Goal: Answer question/provide support: Share knowledge or assist other users

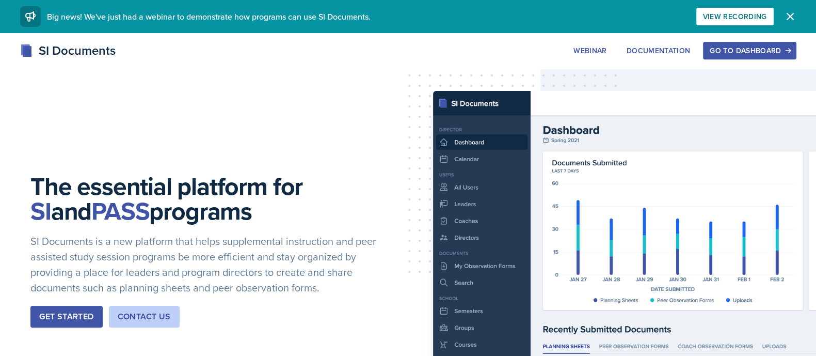
click at [728, 54] on div "Go to Dashboard" at bounding box center [748, 50] width 79 height 8
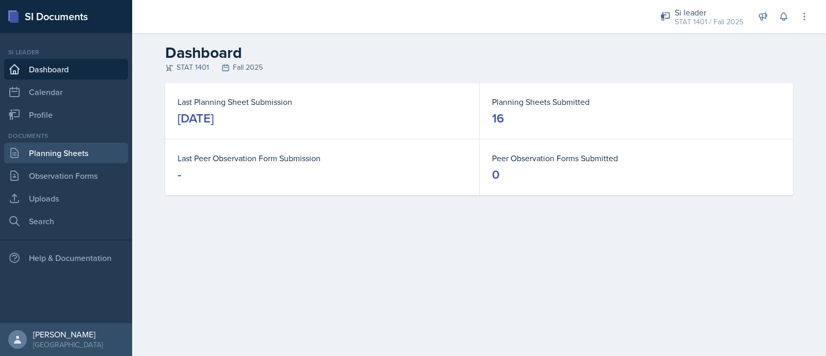
click at [67, 149] on link "Planning Sheets" at bounding box center [66, 152] width 124 height 21
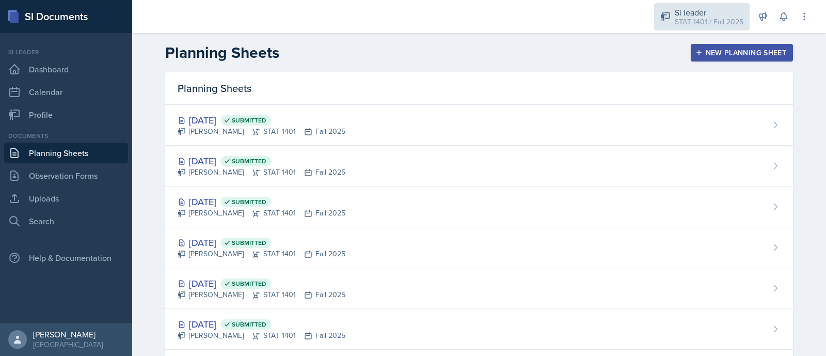
click at [689, 22] on div "STAT 1401 / Fall 2025" at bounding box center [708, 22] width 69 height 11
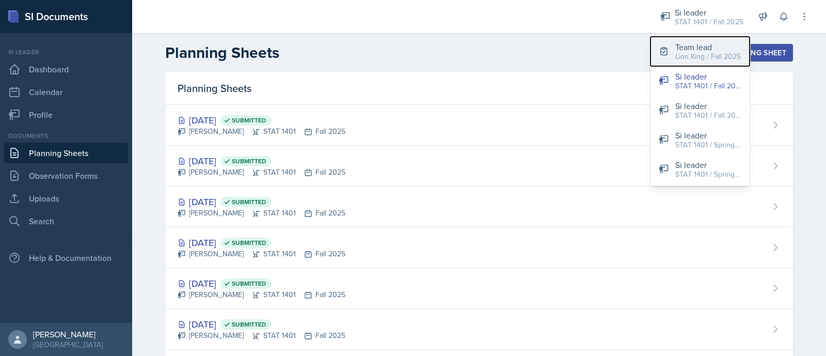
click at [699, 46] on div "Team lead" at bounding box center [708, 47] width 66 height 12
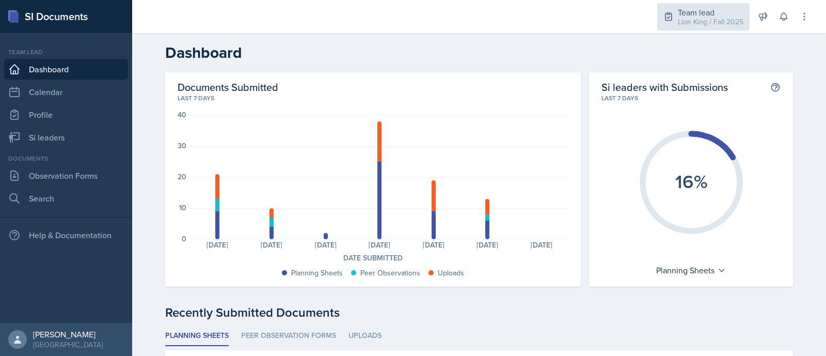
click at [675, 24] on div "Team lead Lion King / Fall 2025" at bounding box center [703, 16] width 92 height 27
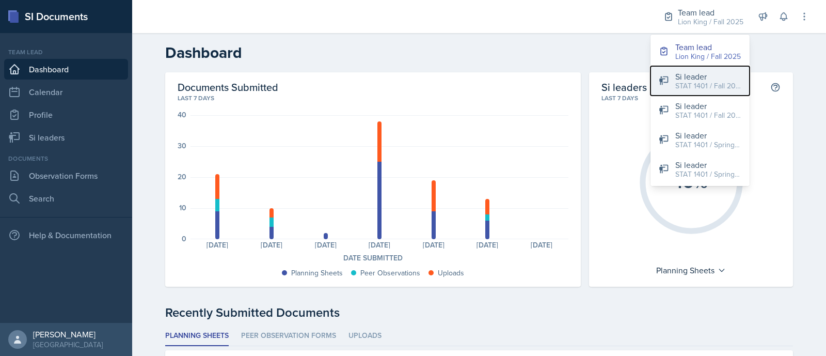
click at [679, 80] on div "STAT 1401 / Fall 2025" at bounding box center [708, 85] width 66 height 11
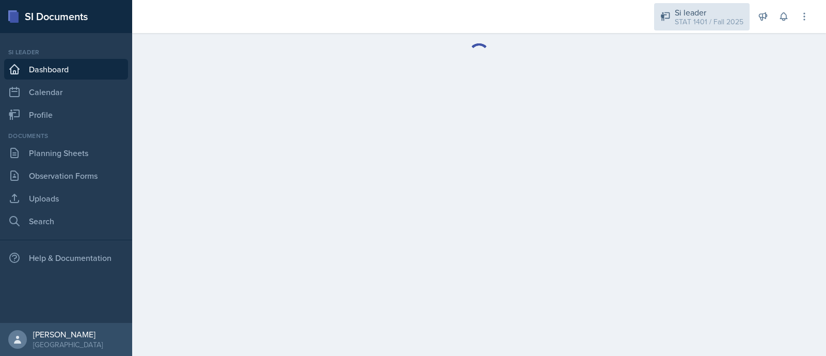
click at [698, 22] on div "STAT 1401 / Fall 2025" at bounding box center [708, 22] width 69 height 11
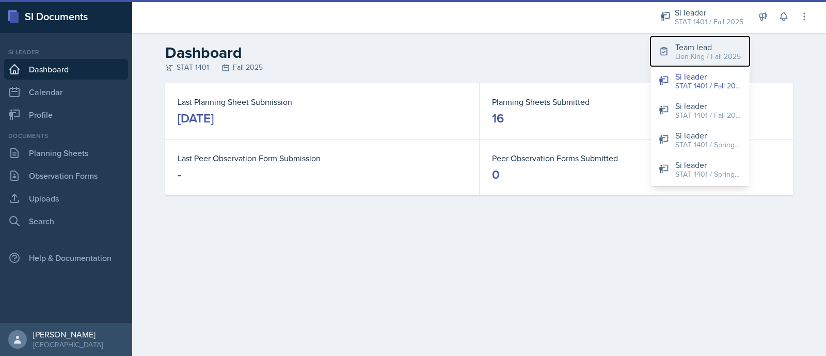
click at [702, 47] on div "Team lead" at bounding box center [708, 47] width 66 height 12
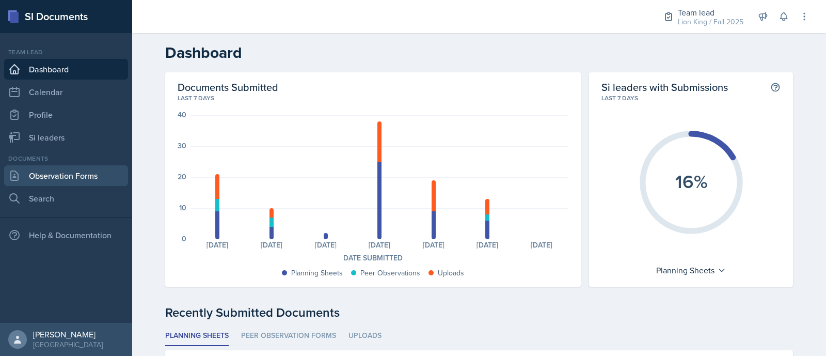
click at [76, 177] on link "Observation Forms" at bounding box center [66, 175] width 124 height 21
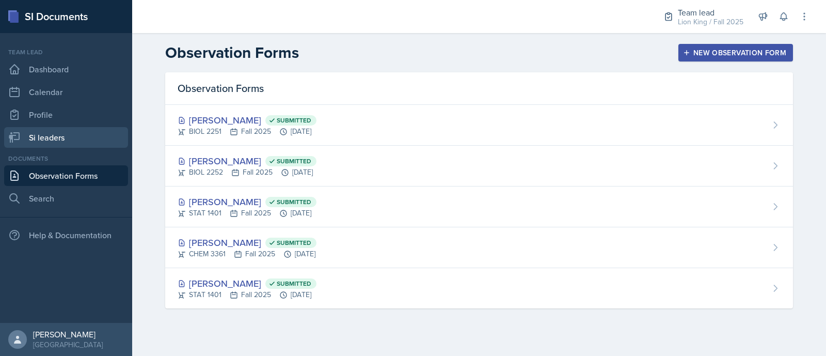
click at [80, 136] on link "Si leaders" at bounding box center [66, 137] width 124 height 21
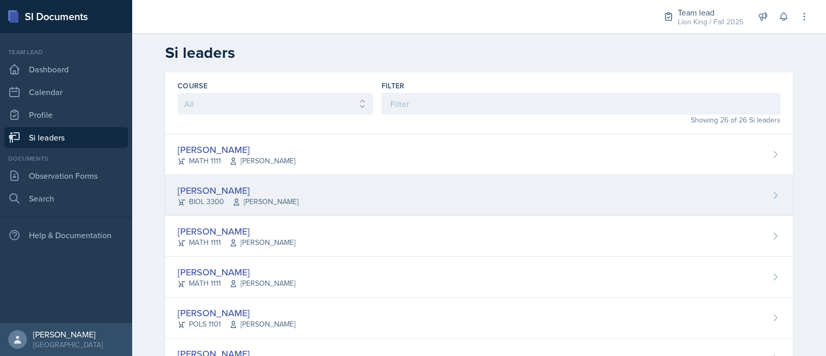
click at [285, 185] on div "[PERSON_NAME]" at bounding box center [237, 190] width 121 height 14
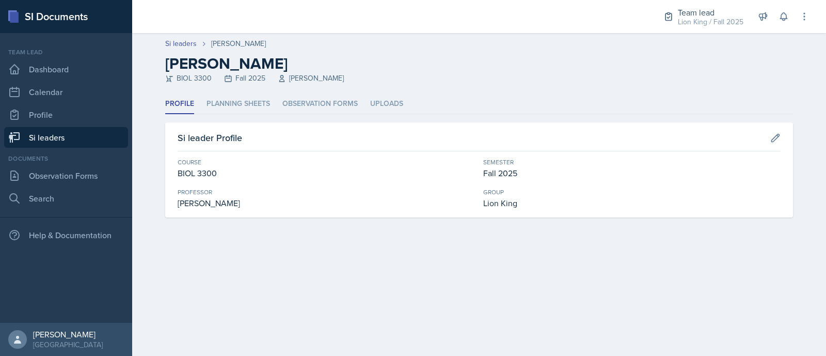
click at [225, 115] on div "Profile Planning Sheets Observation Forms Uploads Profile Planning Sheets Obser…" at bounding box center [478, 155] width 627 height 123
click at [222, 109] on li "Planning Sheets" at bounding box center [237, 104] width 63 height 20
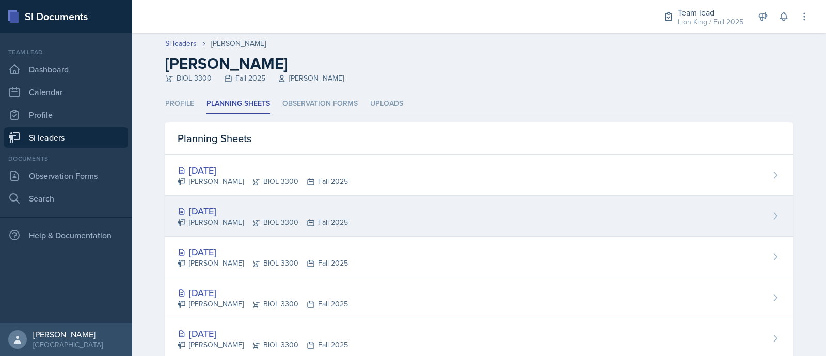
click at [241, 200] on div "[DATE] [PERSON_NAME] BIOL 3300 Fall 2025" at bounding box center [478, 216] width 627 height 41
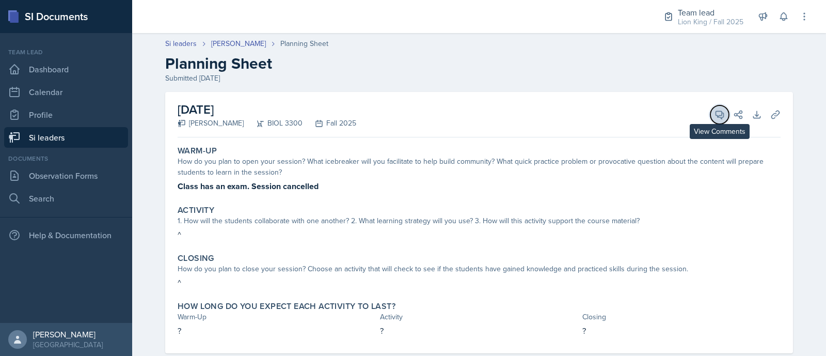
click at [714, 118] on icon at bounding box center [719, 114] width 10 height 10
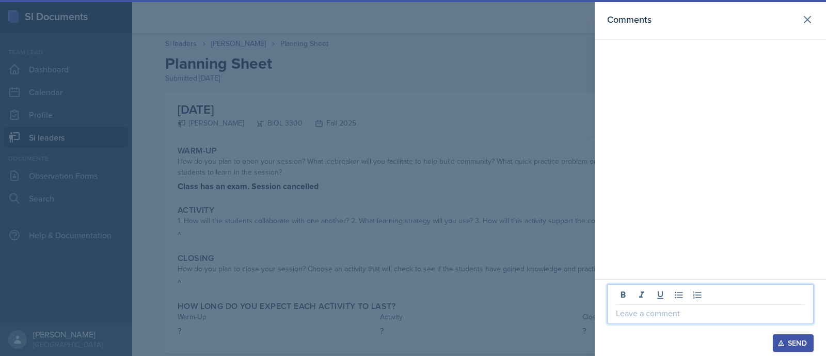
click at [626, 318] on p at bounding box center [710, 312] width 189 height 12
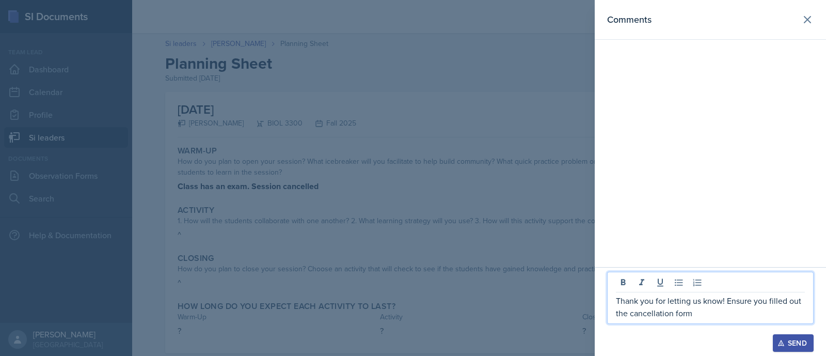
click at [793, 339] on div "Send" at bounding box center [792, 342] width 27 height 8
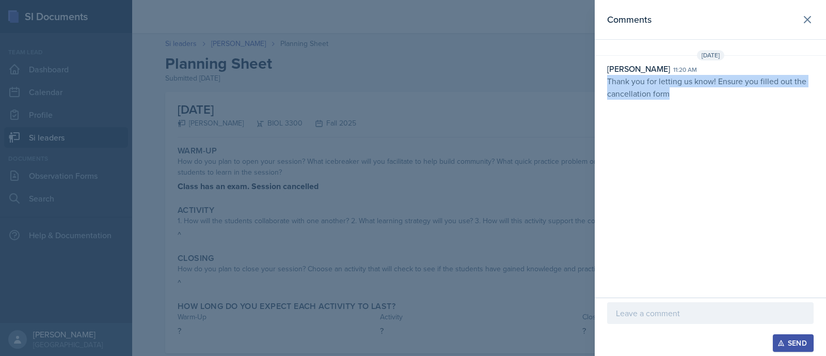
drag, startPoint x: 679, startPoint y: 93, endPoint x: 608, endPoint y: 82, distance: 71.1
click at [608, 82] on p "Thank you for letting us know! Ensure you filled out the cancellation form" at bounding box center [710, 87] width 206 height 25
copy p "Thank you for letting us know! Ensure you filled out the cancellation form"
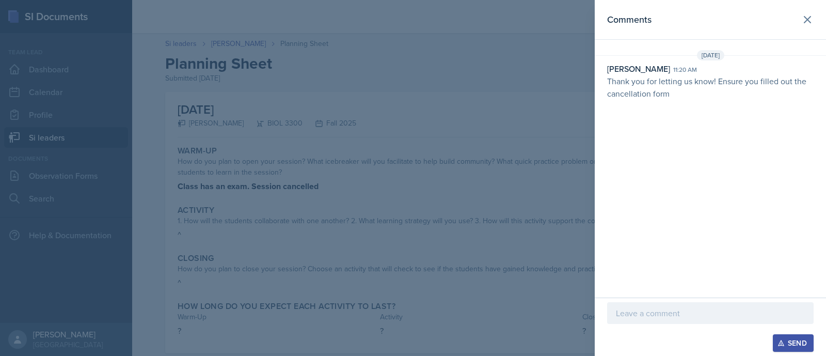
click at [574, 121] on div at bounding box center [413, 178] width 826 height 356
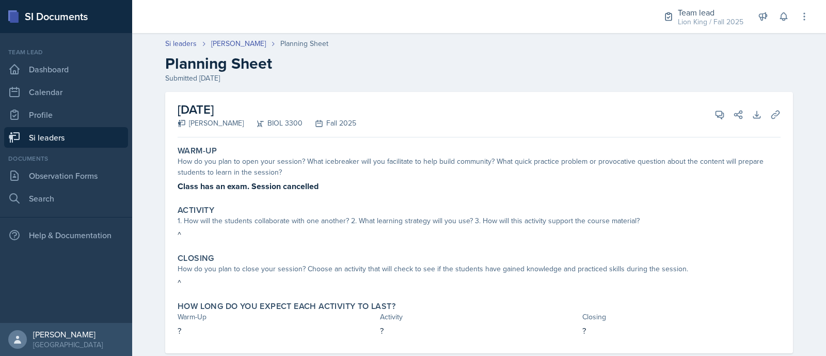
click at [216, 37] on header "Si leaders [PERSON_NAME] Planning Sheet Planning Sheet Submitted [DATE]" at bounding box center [478, 61] width 693 height 66
click at [219, 40] on link "[PERSON_NAME]" at bounding box center [238, 43] width 55 height 11
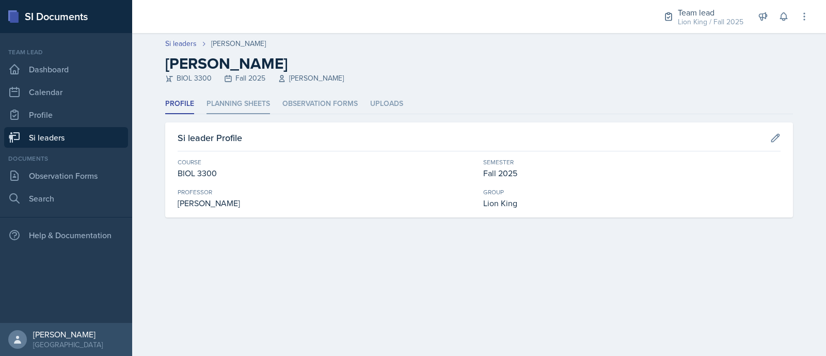
click at [226, 98] on li "Planning Sheets" at bounding box center [237, 104] width 63 height 20
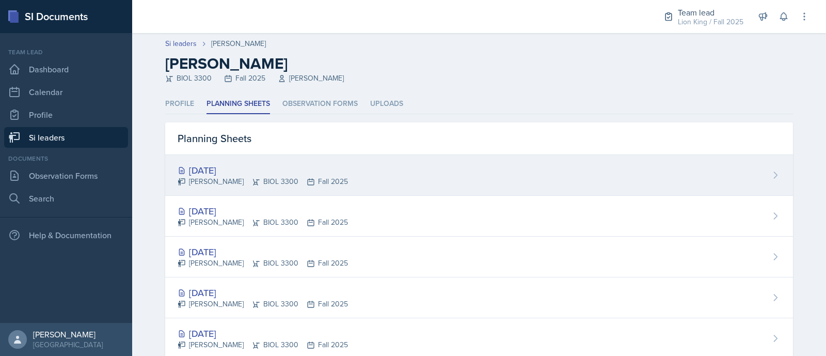
click at [267, 166] on div "[DATE]" at bounding box center [262, 170] width 170 height 14
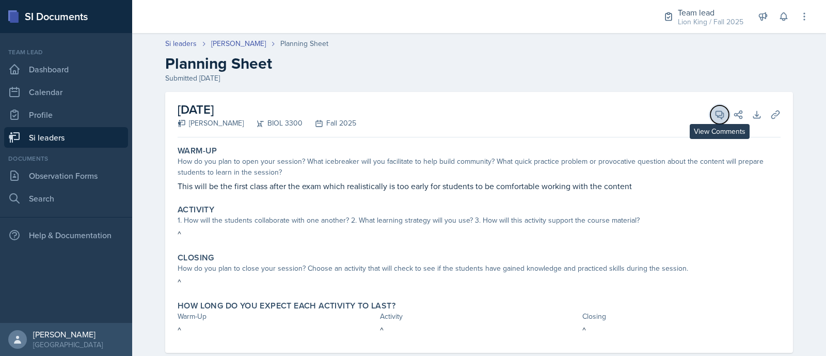
click at [714, 112] on icon at bounding box center [719, 114] width 10 height 10
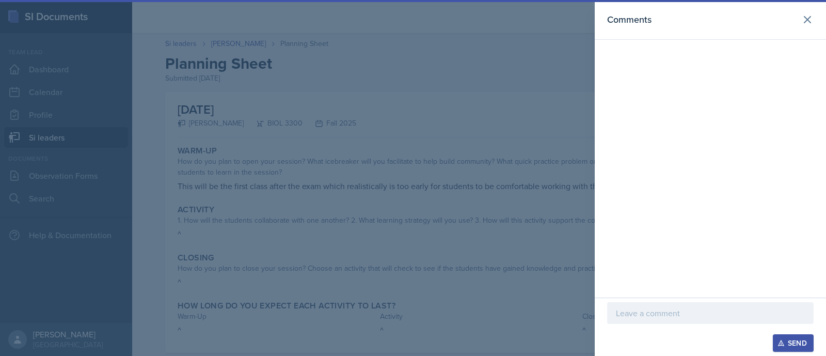
click at [650, 317] on p at bounding box center [710, 312] width 189 height 12
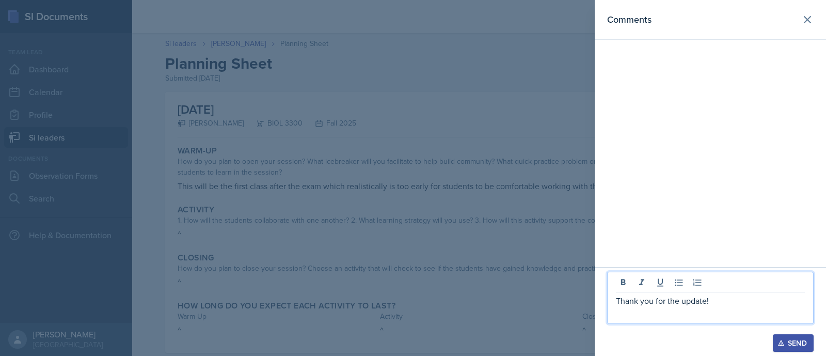
click at [784, 341] on div "Send" at bounding box center [792, 342] width 27 height 8
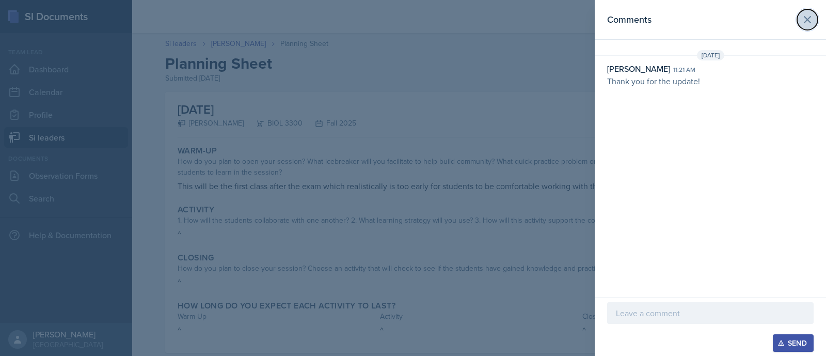
click at [813, 18] on icon at bounding box center [807, 19] width 12 height 12
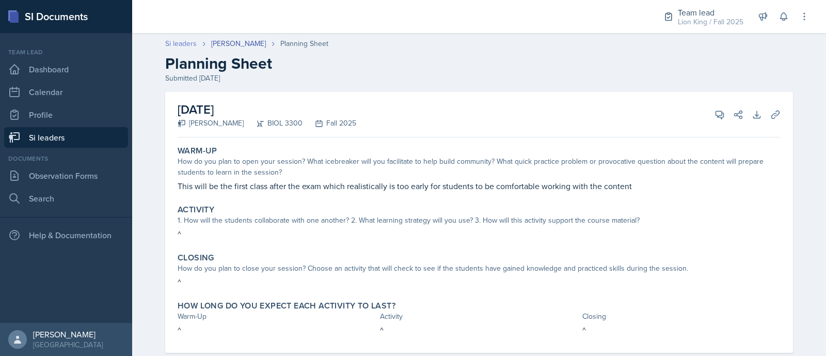
click at [183, 40] on link "Si leaders" at bounding box center [180, 43] width 31 height 11
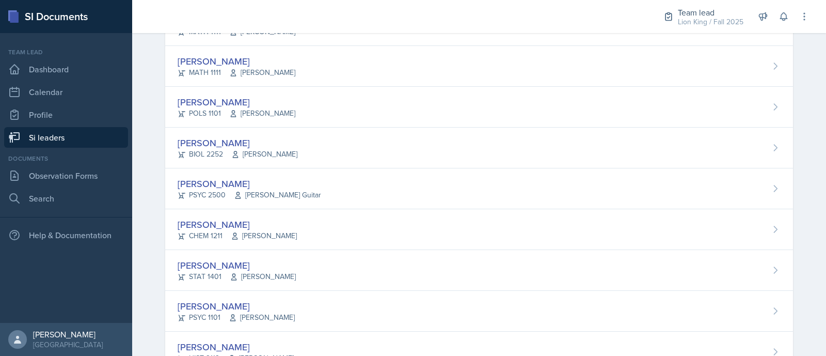
scroll to position [208, 0]
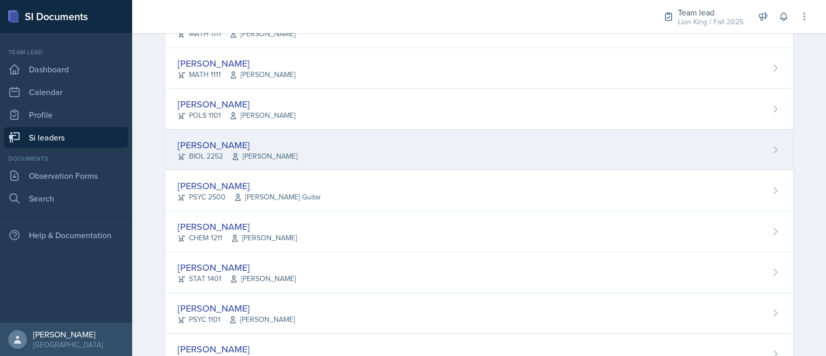
click at [746, 134] on div "[PERSON_NAME] BIOL 2252 [PERSON_NAME]" at bounding box center [478, 150] width 627 height 41
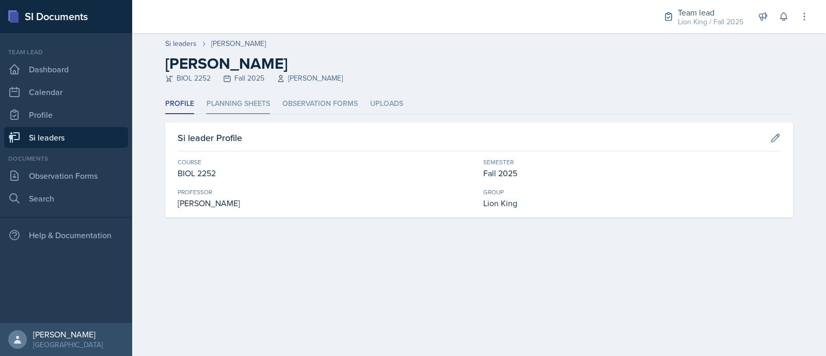
click at [257, 99] on li "Planning Sheets" at bounding box center [237, 104] width 63 height 20
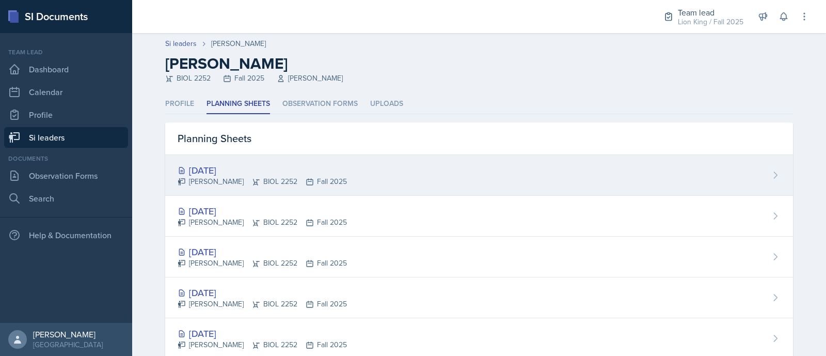
click at [249, 190] on div "[DATE] [PERSON_NAME] BIOL 2252 Fall 2025" at bounding box center [478, 175] width 627 height 41
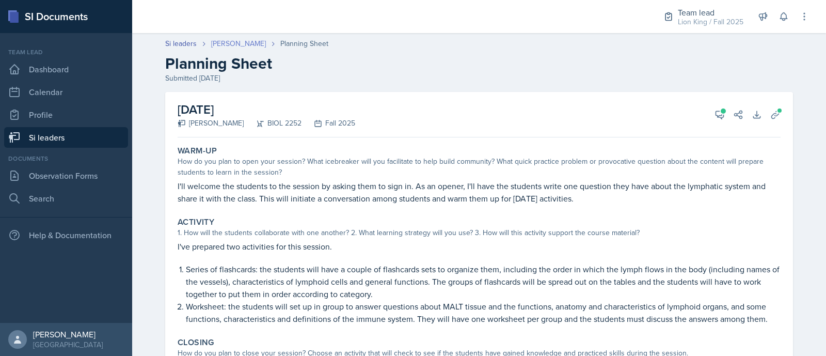
click at [217, 47] on link "[PERSON_NAME]" at bounding box center [238, 43] width 55 height 11
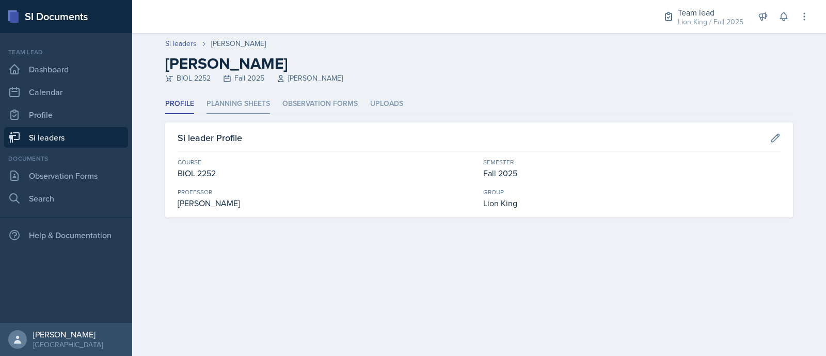
click at [236, 99] on li "Planning Sheets" at bounding box center [237, 104] width 63 height 20
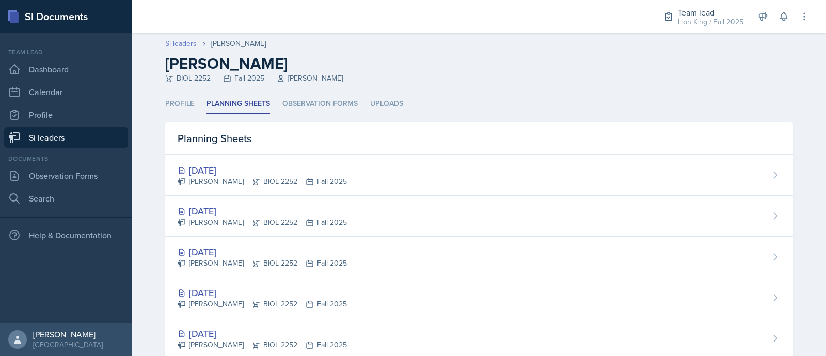
click at [183, 45] on link "Si leaders" at bounding box center [180, 43] width 31 height 11
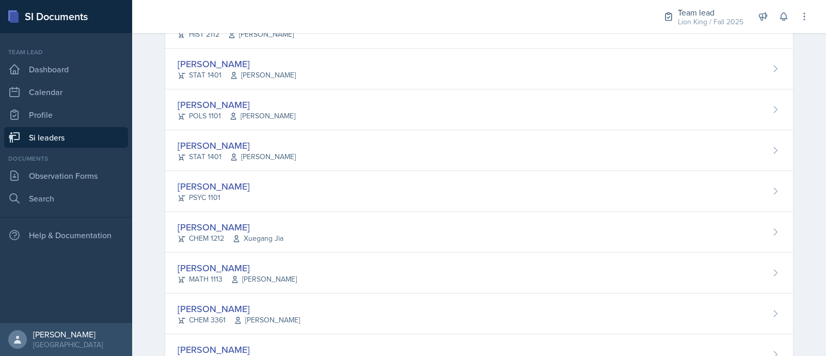
scroll to position [536, 0]
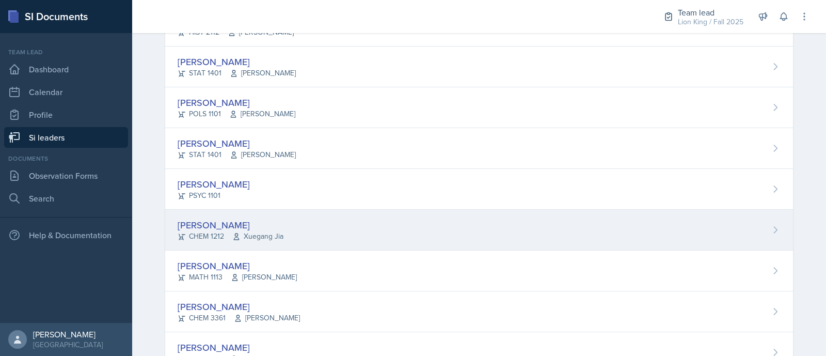
click at [763, 221] on div "[PERSON_NAME] CHEM 1212 Xuegang Jia" at bounding box center [478, 229] width 627 height 41
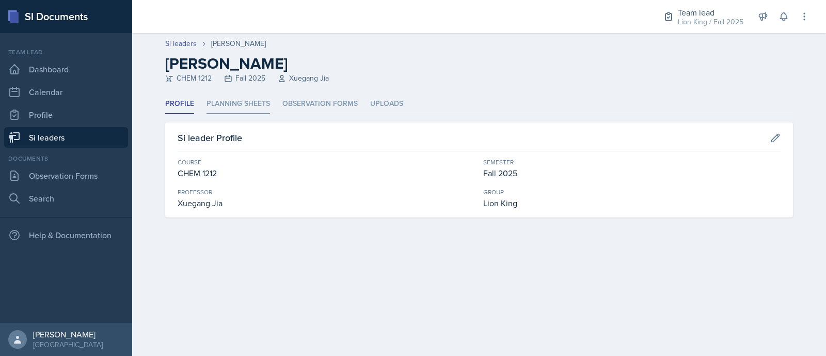
click at [264, 101] on li "Planning Sheets" at bounding box center [237, 104] width 63 height 20
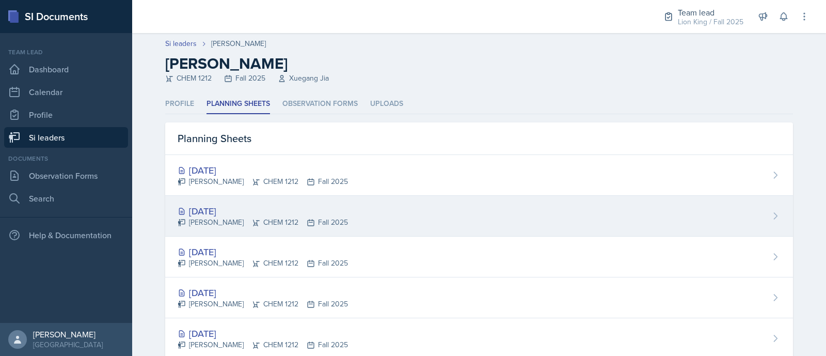
click at [272, 208] on div "[DATE]" at bounding box center [262, 211] width 170 height 14
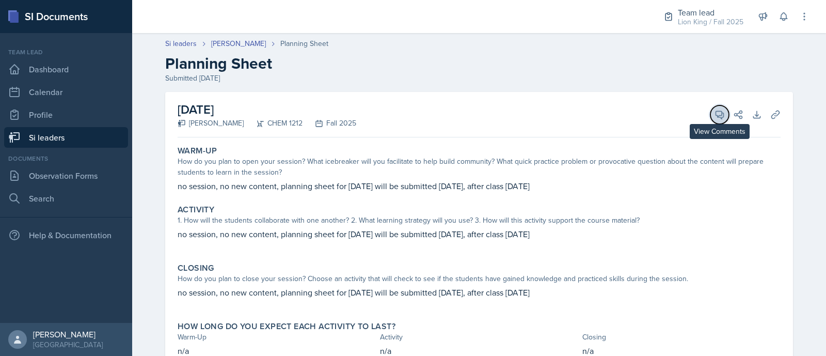
click at [716, 115] on icon at bounding box center [720, 115] width 8 height 8
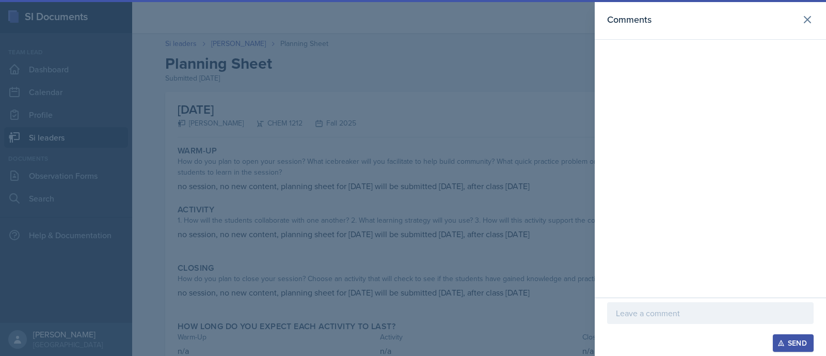
click at [625, 316] on p at bounding box center [710, 312] width 189 height 12
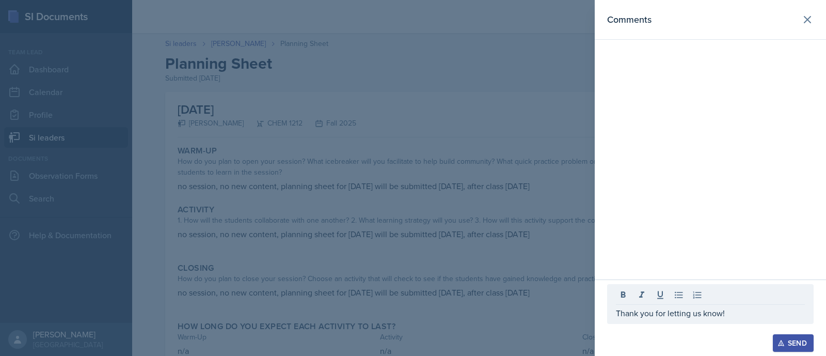
click at [798, 334] on button "Send" at bounding box center [792, 343] width 41 height 18
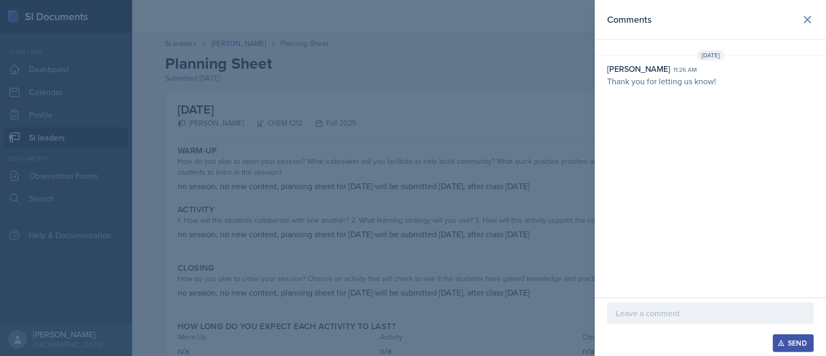
click at [405, 166] on div at bounding box center [413, 178] width 826 height 356
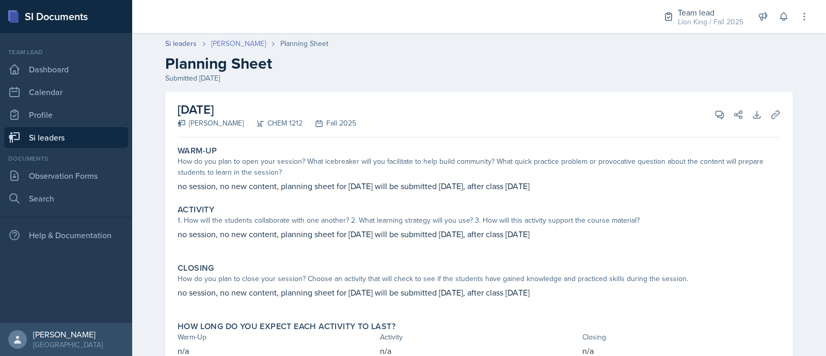
click at [226, 42] on link "[PERSON_NAME]" at bounding box center [238, 43] width 55 height 11
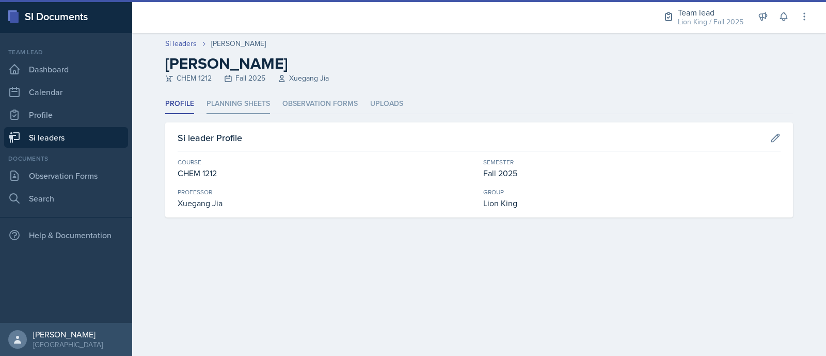
click at [225, 109] on li "Planning Sheets" at bounding box center [237, 104] width 63 height 20
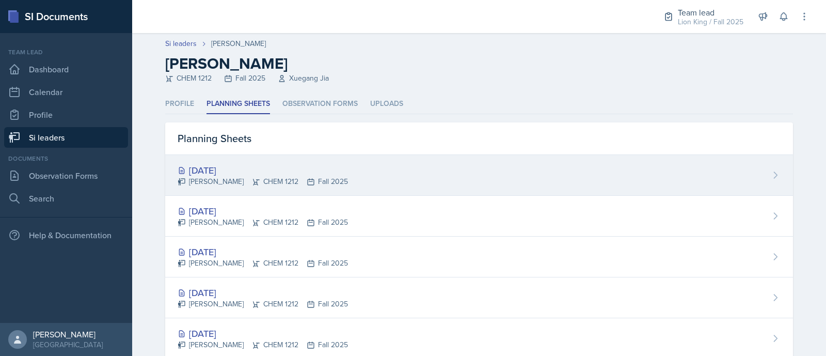
click at [250, 164] on div "[DATE]" at bounding box center [262, 170] width 170 height 14
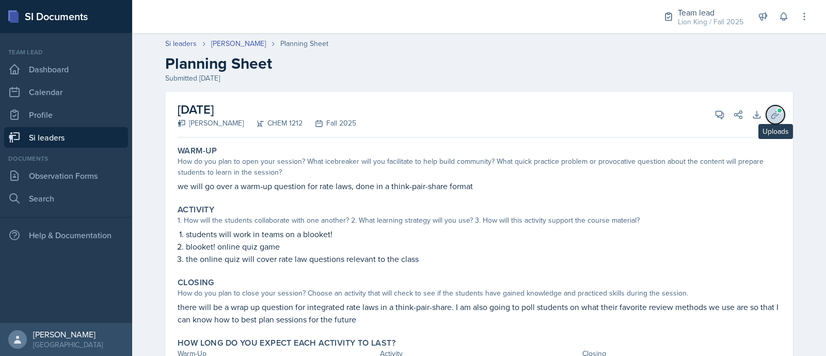
click at [770, 108] on button "Uploads" at bounding box center [775, 114] width 19 height 19
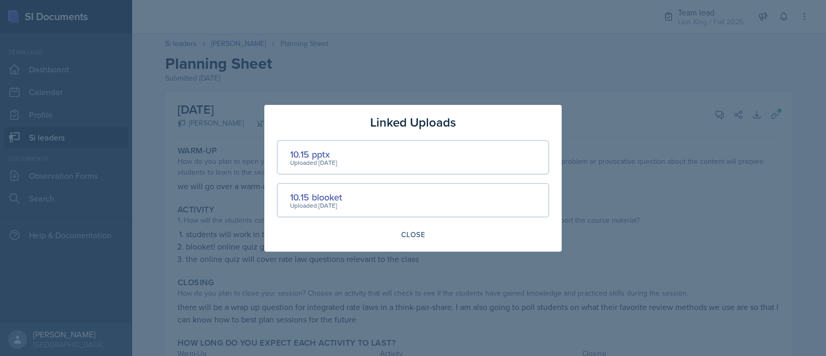
click at [243, 176] on div at bounding box center [413, 178] width 826 height 356
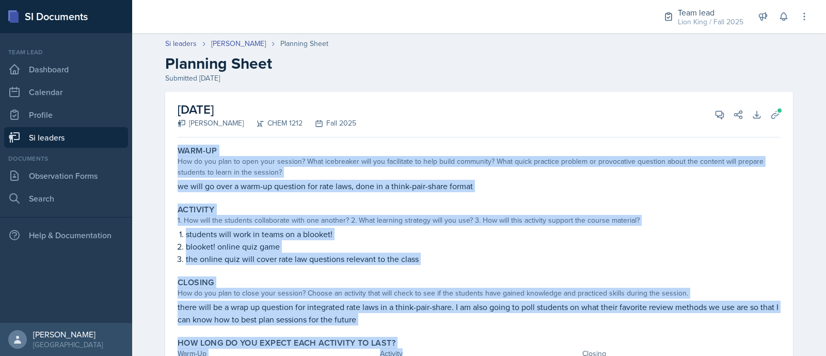
scroll to position [58, 0]
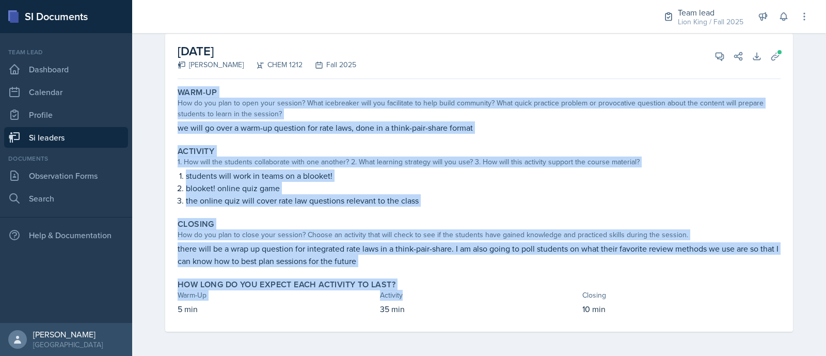
drag, startPoint x: 170, startPoint y: 146, endPoint x: 659, endPoint y: 306, distance: 514.6
click at [659, 306] on div "Warm-Up How do you plan to open your session? What icebreaker will you facilita…" at bounding box center [478, 207] width 603 height 248
copy div "Warm-Up How do you plan to open your session? What icebreaker will you facilita…"
click at [714, 60] on icon at bounding box center [719, 56] width 10 height 10
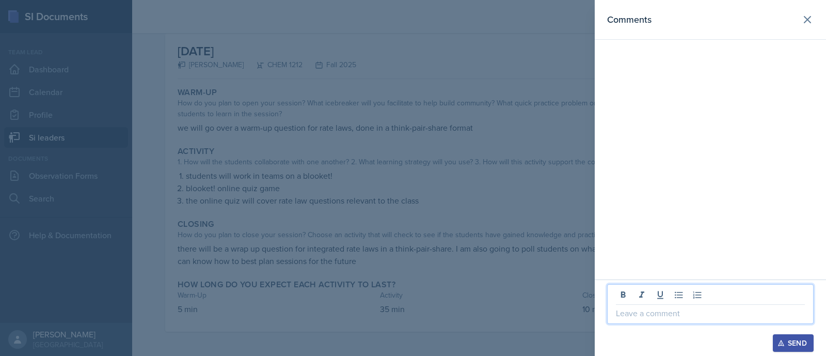
click at [641, 313] on p at bounding box center [710, 312] width 189 height 12
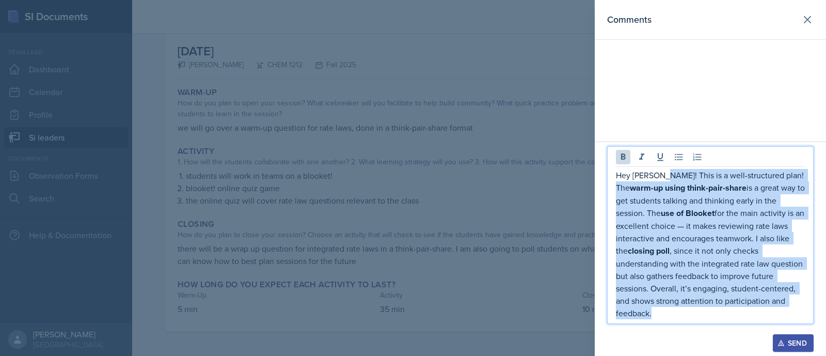
drag, startPoint x: 659, startPoint y: 190, endPoint x: 799, endPoint y: 318, distance: 189.9
click at [799, 318] on p "Hey [PERSON_NAME]! This is a well-structured plan! The warm-up using think-pair…" at bounding box center [710, 244] width 189 height 150
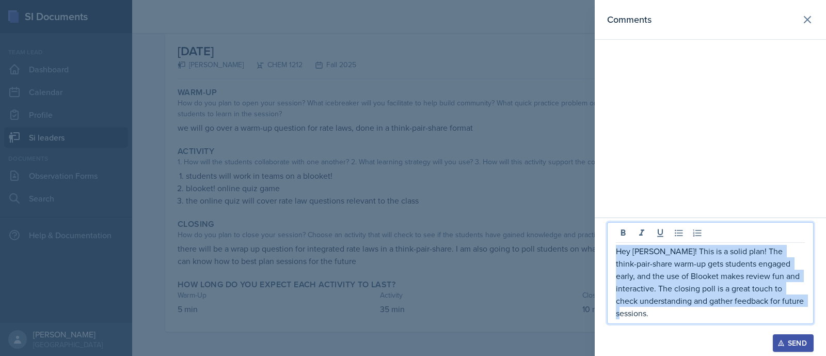
drag, startPoint x: 766, startPoint y: 317, endPoint x: 608, endPoint y: 267, distance: 166.3
click at [608, 267] on div "Hey [PERSON_NAME]! This is a solid plan! The think-pair-share warm-up gets stud…" at bounding box center [710, 273] width 206 height 102
click at [779, 317] on p "Hey [PERSON_NAME]! This is a solid plan! The think-pair-share warm-up gets stud…" at bounding box center [710, 282] width 189 height 74
drag, startPoint x: 769, startPoint y: 313, endPoint x: 600, endPoint y: 254, distance: 179.3
click at [600, 254] on div "Hey [PERSON_NAME]! This is a solid plan! The think-pair-share warm-up gets stud…" at bounding box center [709, 286] width 231 height 138
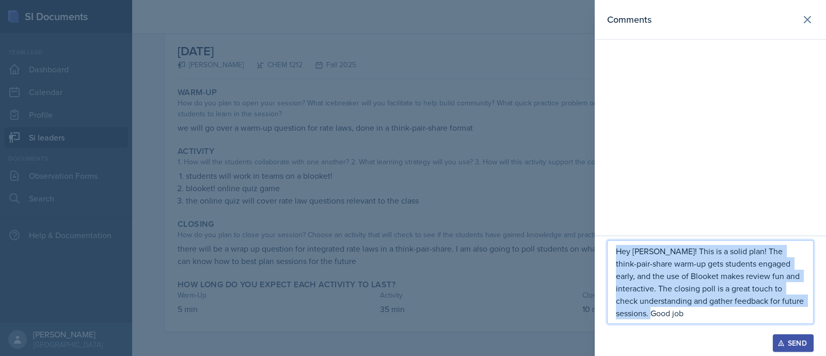
copy p "Hey [PERSON_NAME]! This is a solid plan! The think-pair-share warm-up gets stud…"
click at [792, 342] on div "Send" at bounding box center [792, 342] width 27 height 8
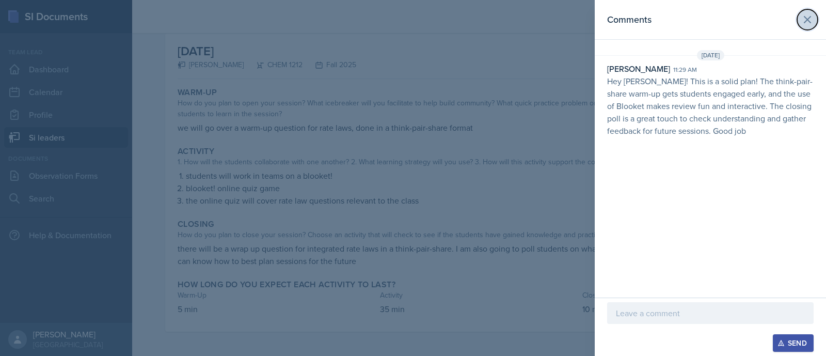
click at [803, 28] on button at bounding box center [807, 19] width 21 height 21
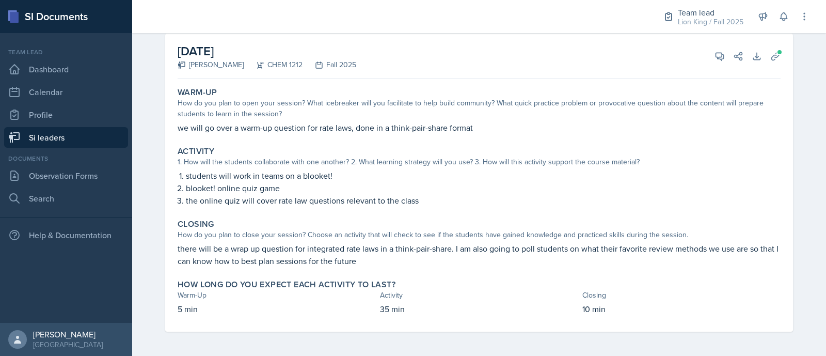
scroll to position [0, 0]
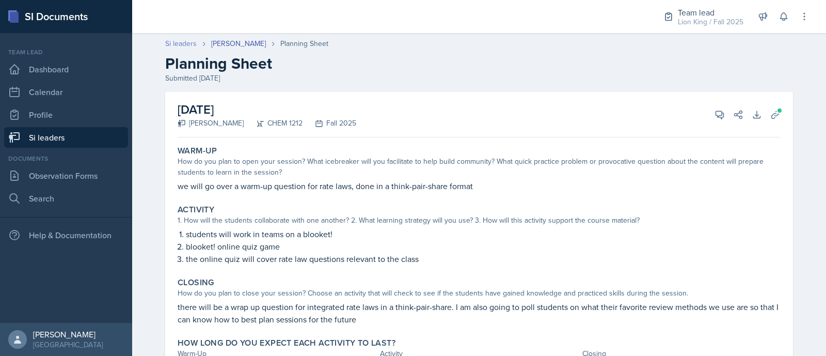
click at [171, 47] on link "Si leaders" at bounding box center [180, 43] width 31 height 11
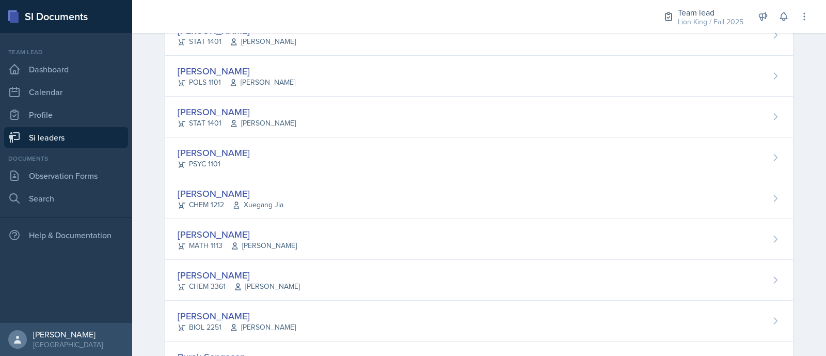
scroll to position [576, 0]
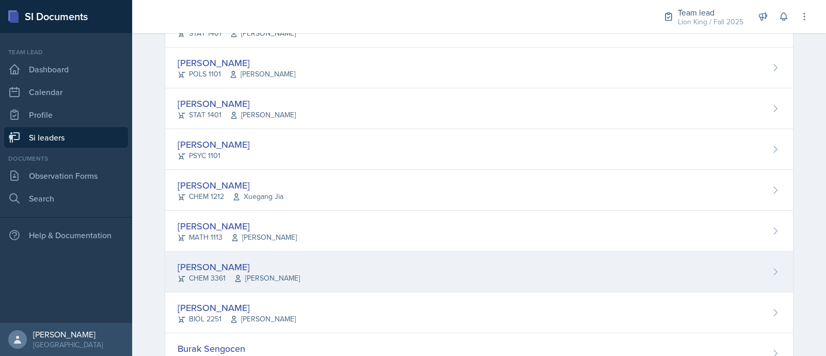
click at [736, 283] on div "[PERSON_NAME] CHEM 3361 [PERSON_NAME]" at bounding box center [478, 271] width 627 height 41
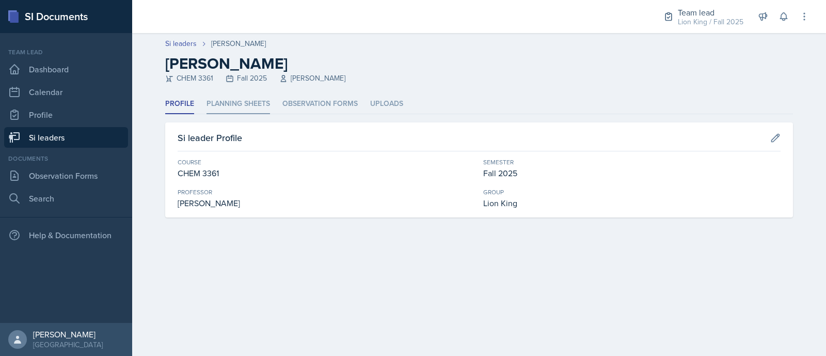
click at [245, 105] on li "Planning Sheets" at bounding box center [237, 104] width 63 height 20
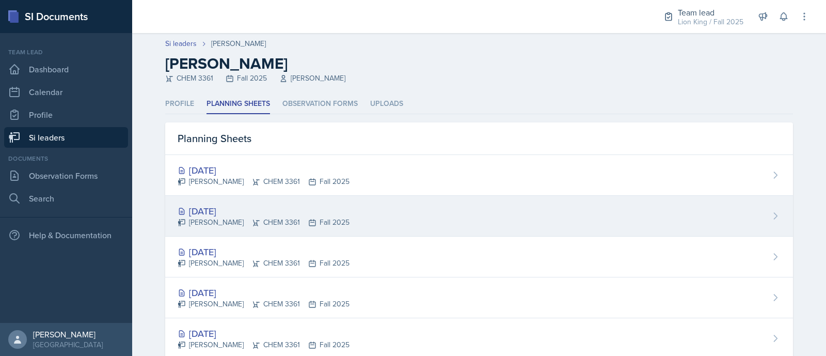
click at [262, 217] on div "[PERSON_NAME] CHEM 3361 Fall 2025" at bounding box center [263, 222] width 172 height 11
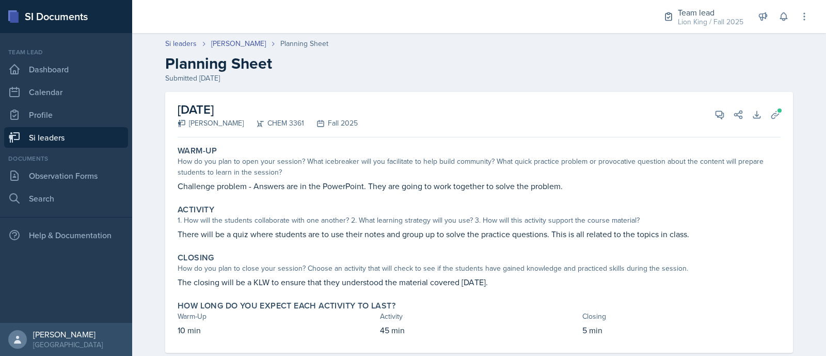
click at [270, 215] on div "1. How will the students collaborate with one another? 2. What learning strateg…" at bounding box center [478, 220] width 603 height 11
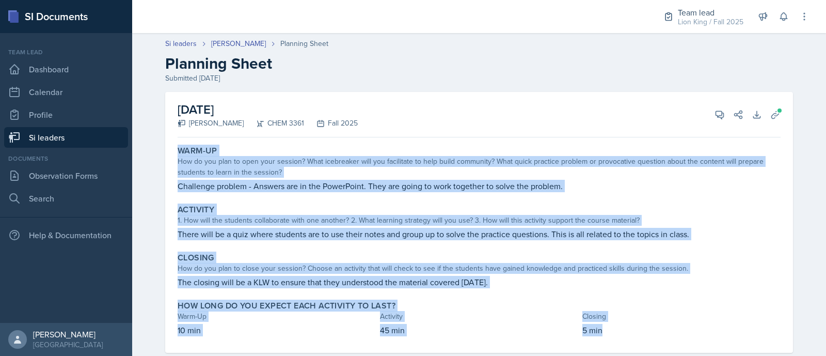
drag, startPoint x: 168, startPoint y: 141, endPoint x: 640, endPoint y: 324, distance: 506.7
click at [640, 324] on div "[DATE] [PERSON_NAME] CHEM 3361 Fall 2025 View Comments Comments Send Share Down…" at bounding box center [478, 222] width 627 height 261
copy div "Warm-Up How do you plan to open your session? What icebreaker will you facilita…"
drag, startPoint x: 712, startPoint y: 115, endPoint x: 668, endPoint y: 157, distance: 60.9
click at [668, 157] on div "[DATE] [PERSON_NAME] CHEM 3361 Fall 2025 View Comments Comments Send Share Down…" at bounding box center [478, 222] width 627 height 261
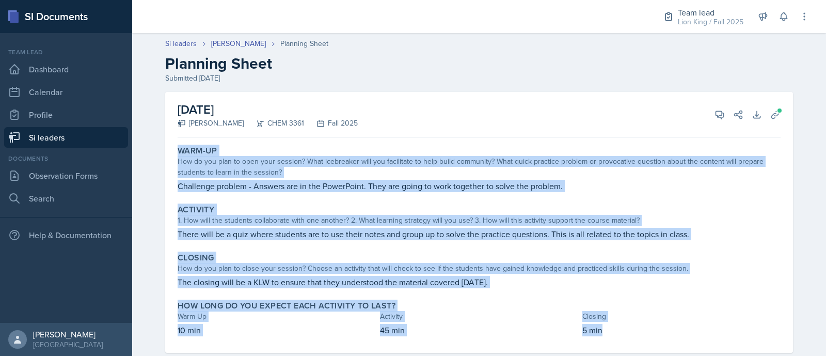
click at [426, 192] on div "Warm-Up How do you plan to open your session? What icebreaker will you facilita…" at bounding box center [478, 168] width 611 height 55
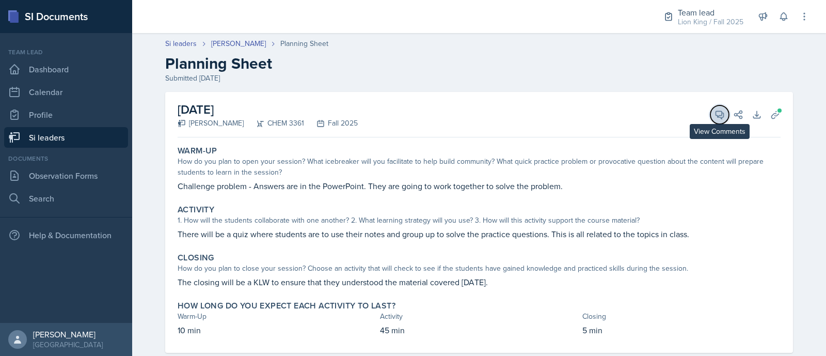
click at [714, 117] on icon at bounding box center [719, 114] width 10 height 10
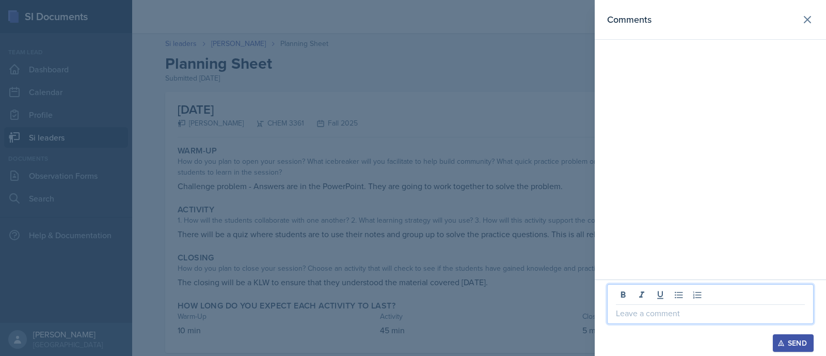
click at [655, 313] on p at bounding box center [710, 312] width 189 height 12
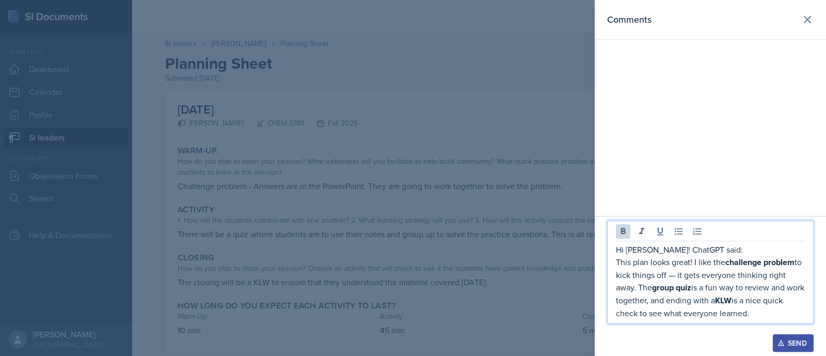
drag, startPoint x: 617, startPoint y: 262, endPoint x: 770, endPoint y: 313, distance: 162.0
click at [770, 313] on p "This plan looks great! I like the challenge problem to kick things off — it get…" at bounding box center [710, 286] width 189 height 63
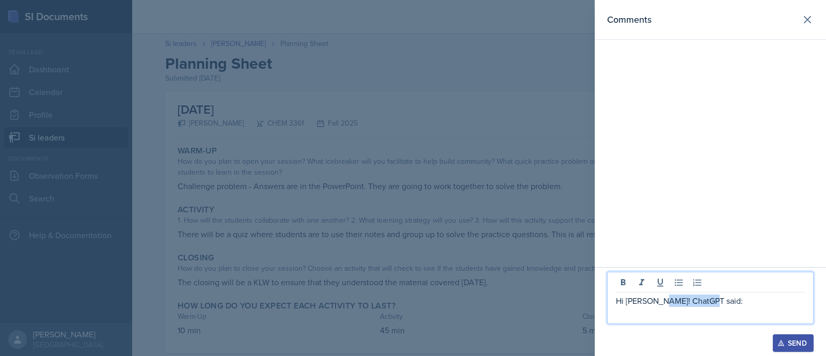
drag, startPoint x: 729, startPoint y: 300, endPoint x: 657, endPoint y: 301, distance: 72.2
click at [657, 301] on p "Hi [PERSON_NAME]! ChatGPT said:" at bounding box center [710, 300] width 189 height 12
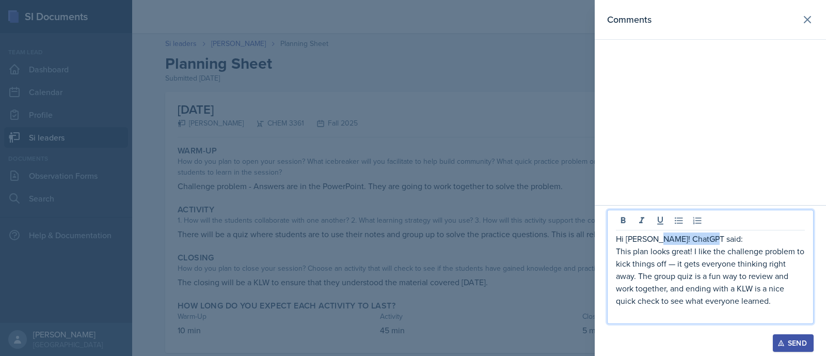
drag, startPoint x: 710, startPoint y: 239, endPoint x: 654, endPoint y: 234, distance: 56.5
click at [654, 234] on p "Hi [PERSON_NAME]! ChatGPT said:" at bounding box center [710, 238] width 189 height 12
click at [611, 252] on div "Hi [PERSON_NAME]! This plan looks great! I like the challenge problem to kick t…" at bounding box center [710, 266] width 206 height 114
click at [616, 253] on p "This plan looks great! I like the challenge problem to kick things off — it get…" at bounding box center [710, 276] width 189 height 62
drag, startPoint x: 728, startPoint y: 251, endPoint x: 653, endPoint y: 239, distance: 75.8
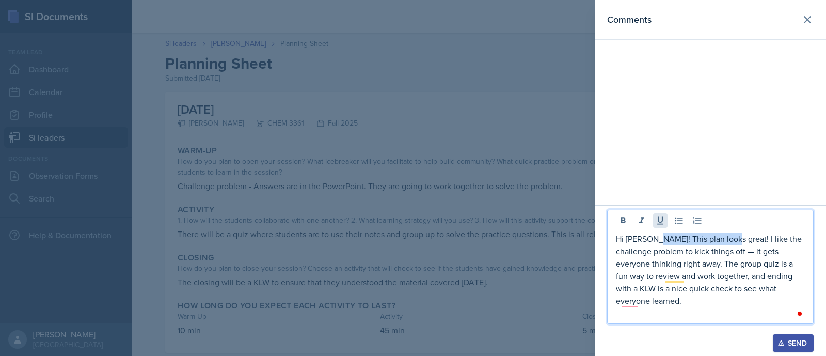
click at [653, 239] on div "Hi [PERSON_NAME]! This plan looks great! I like the challenge problem to kick t…" at bounding box center [710, 266] width 206 height 114
click at [722, 251] on p "Hi [PERSON_NAME]! This is a good plan! I like the challenge problem to kick thi…" at bounding box center [710, 269] width 189 height 74
drag, startPoint x: 707, startPoint y: 262, endPoint x: 658, endPoint y: 262, distance: 49.0
click at [658, 262] on p "Hi [PERSON_NAME]! This is a good plan. I like the challenge problem to kick thi…" at bounding box center [710, 269] width 189 height 74
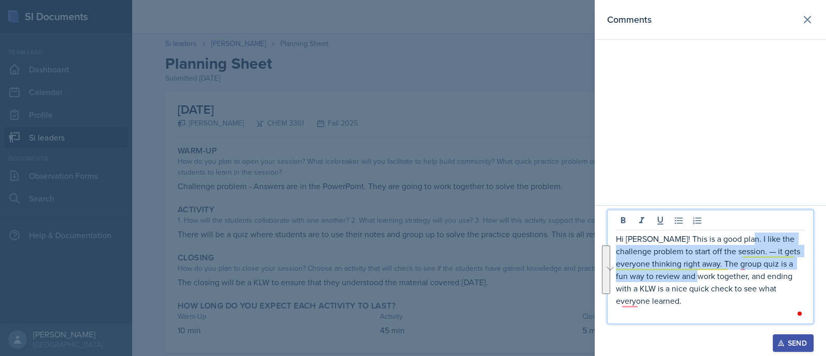
drag, startPoint x: 733, startPoint y: 255, endPoint x: 686, endPoint y: 283, distance: 54.2
click at [686, 283] on p "Hi [PERSON_NAME]! This is a good plan. I like the challenge problem to start of…" at bounding box center [710, 269] width 189 height 74
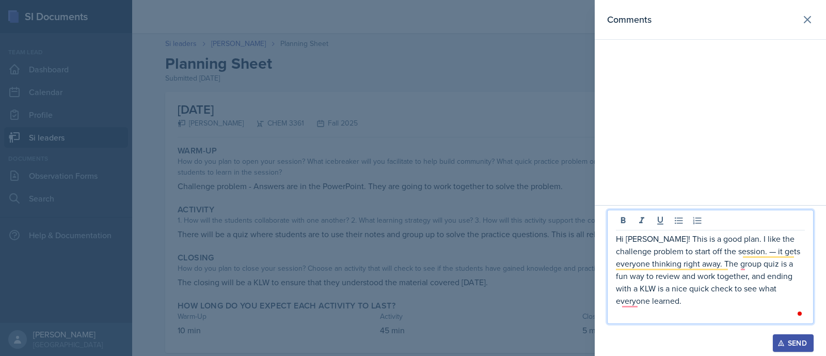
click at [731, 262] on p "Hi [PERSON_NAME]! This is a good plan. I like the challenge problem to start of…" at bounding box center [710, 269] width 189 height 74
click at [748, 262] on p "Hi [PERSON_NAME]! This is a good plan. I like the challenge problem to start of…" at bounding box center [710, 269] width 189 height 74
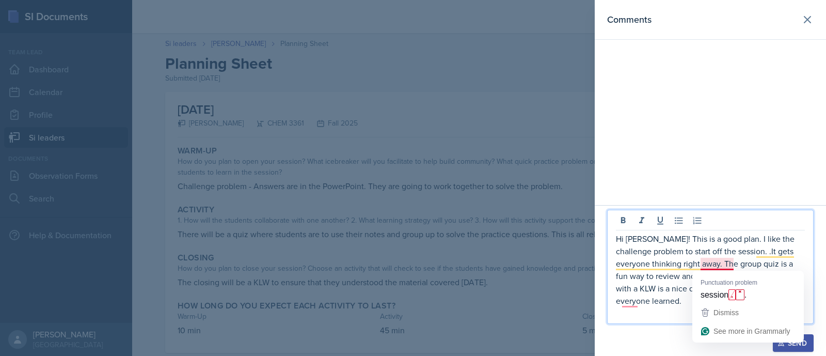
click at [706, 265] on p "Hi [PERSON_NAME]! This is a good plan. I like the challenge problem to start of…" at bounding box center [710, 269] width 189 height 74
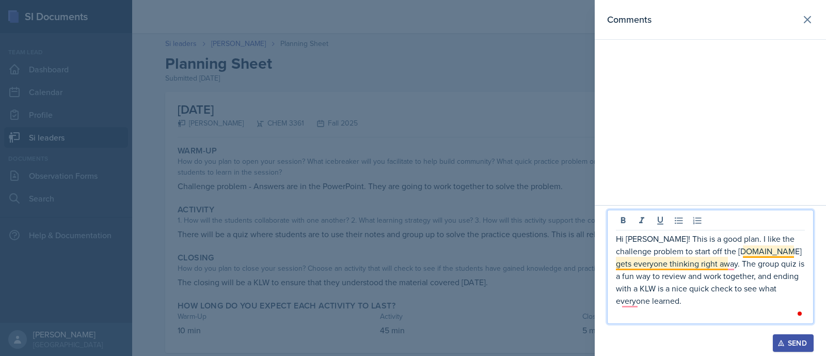
click at [684, 265] on p "Hi [PERSON_NAME]! This is a good plan. I like the challenge problem to start of…" at bounding box center [710, 269] width 189 height 74
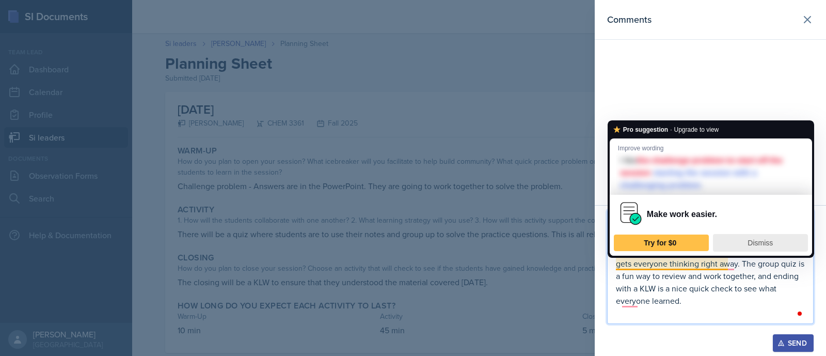
click at [761, 246] on div "Dismiss" at bounding box center [760, 242] width 86 height 17
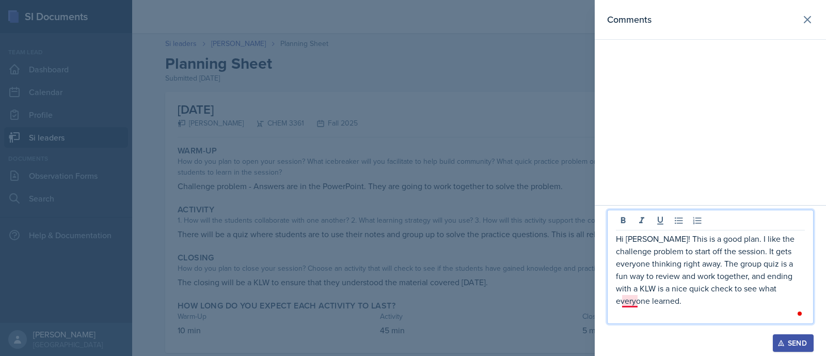
click at [628, 300] on p "Hi [PERSON_NAME]! This is a good plan. I like the challenge problem to start of…" at bounding box center [710, 269] width 189 height 74
click at [631, 305] on p "Hi [PERSON_NAME]! This is a good plan. I like the challenge problem to start of…" at bounding box center [710, 269] width 189 height 74
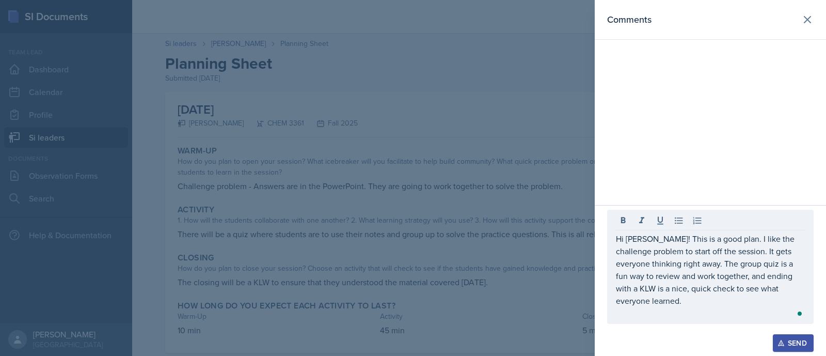
click at [782, 342] on icon "button" at bounding box center [780, 342] width 7 height 7
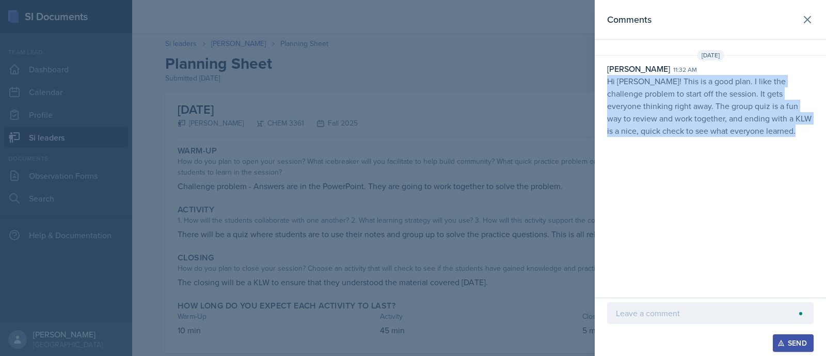
drag, startPoint x: 754, startPoint y: 136, endPoint x: 609, endPoint y: 78, distance: 155.4
click at [609, 78] on p "Hi [PERSON_NAME]! This is a good plan. I like the challenge problem to start of…" at bounding box center [710, 111] width 206 height 72
copy p "Hi [PERSON_NAME]! This is a good plan. I like the challenge problem to start of…"
click at [807, 21] on icon at bounding box center [807, 19] width 12 height 12
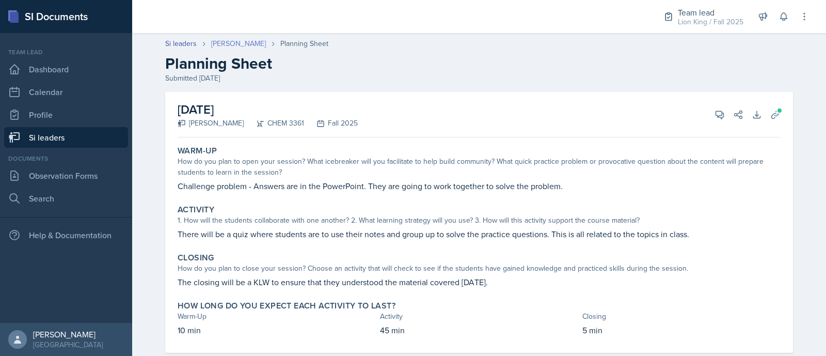
click at [217, 43] on link "[PERSON_NAME]" at bounding box center [238, 43] width 55 height 11
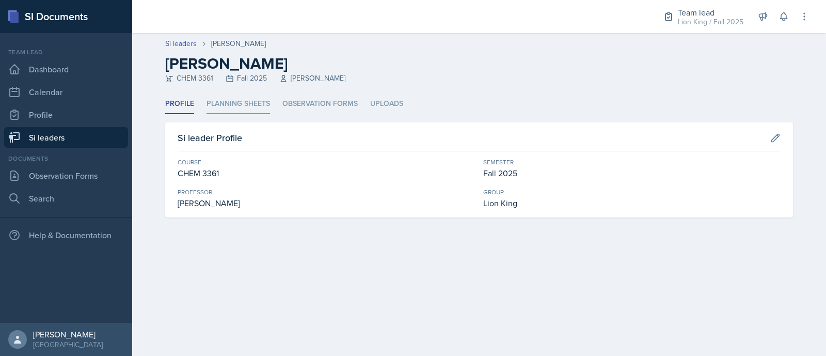
click at [242, 108] on li "Planning Sheets" at bounding box center [237, 104] width 63 height 20
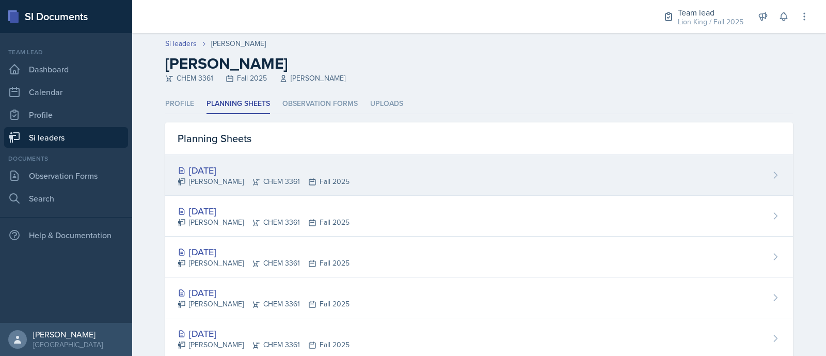
click at [279, 167] on div "[DATE]" at bounding box center [263, 170] width 172 height 14
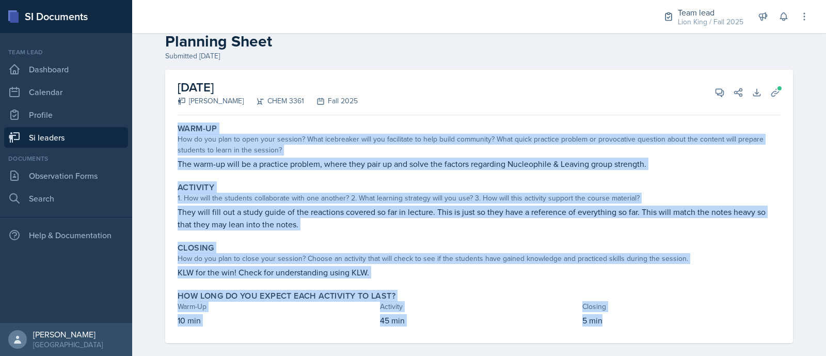
drag, startPoint x: 169, startPoint y: 152, endPoint x: 632, endPoint y: 351, distance: 503.9
click at [632, 351] on div "[DATE] [PERSON_NAME] CHEM 3361 Fall 2025 View Comments Comments Send Share Down…" at bounding box center [479, 219] width 660 height 298
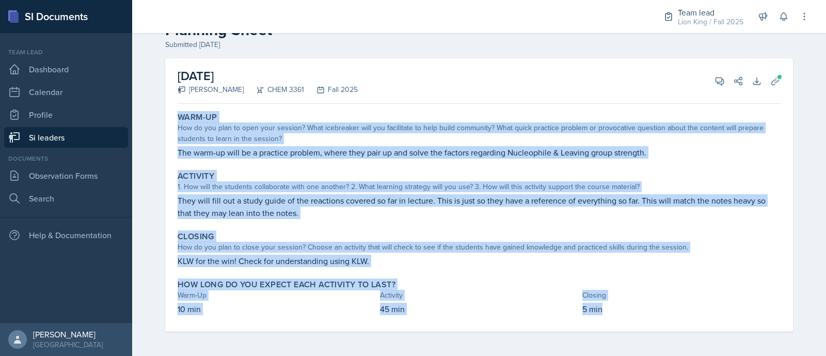
copy div "Warm-Up How do you plan to open your session? What icebreaker will you facilita…"
click at [717, 85] on icon at bounding box center [719, 81] width 10 height 10
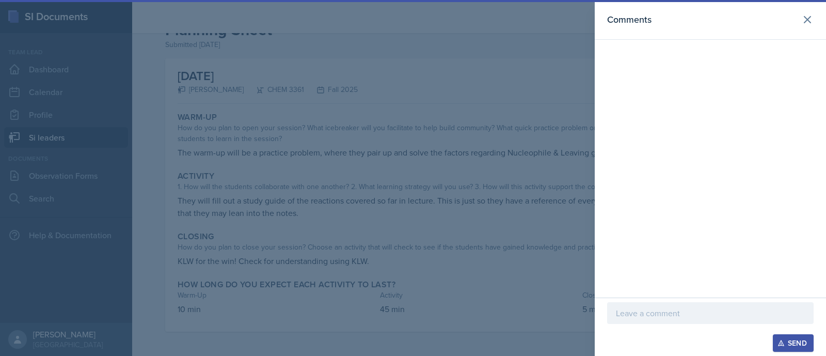
click at [652, 315] on p at bounding box center [710, 312] width 189 height 12
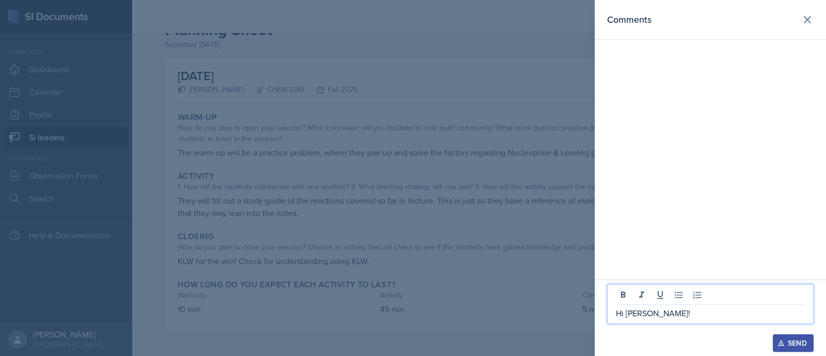
click at [652, 315] on p "Hi [PERSON_NAME]!" at bounding box center [710, 312] width 189 height 12
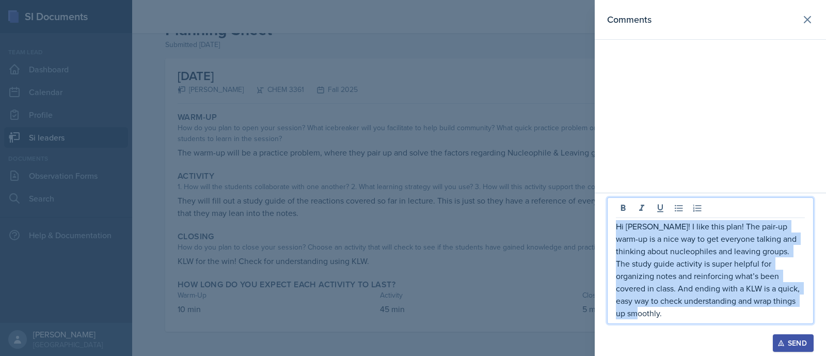
drag, startPoint x: 788, startPoint y: 313, endPoint x: 615, endPoint y: 234, distance: 190.3
click at [616, 234] on p "Hi [PERSON_NAME]! I like this plan! The pair-up warm-up is a nice way to get ev…" at bounding box center [710, 269] width 189 height 99
copy p "Hi [PERSON_NAME]! I like this plan! The pair-up warm-up is a nice way to get ev…"
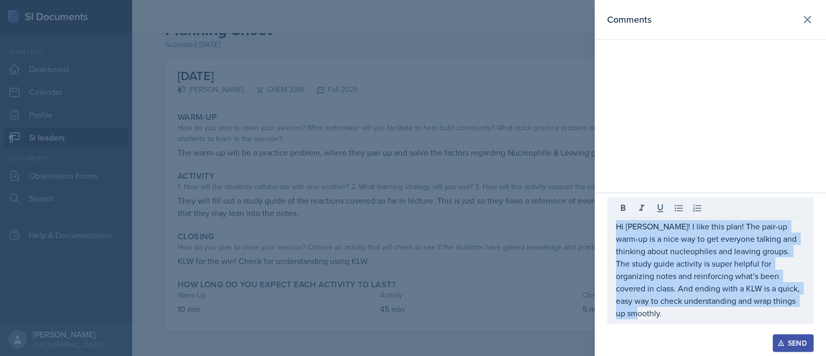
click at [802, 338] on div "Send" at bounding box center [792, 342] width 27 height 8
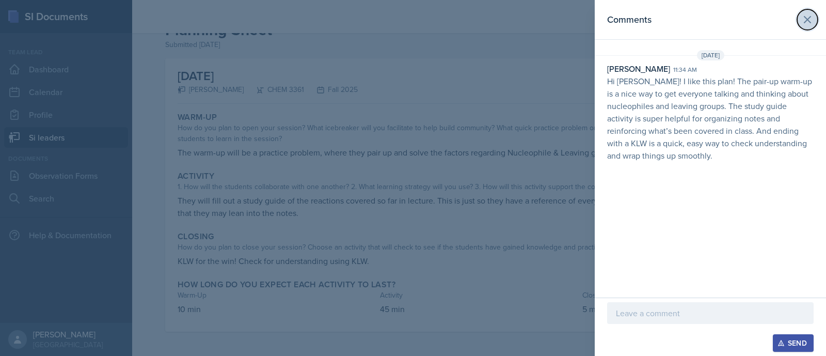
click at [809, 19] on icon at bounding box center [807, 19] width 12 height 12
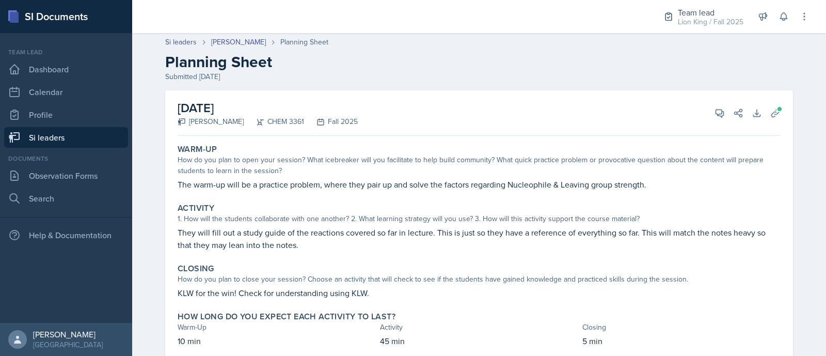
scroll to position [0, 0]
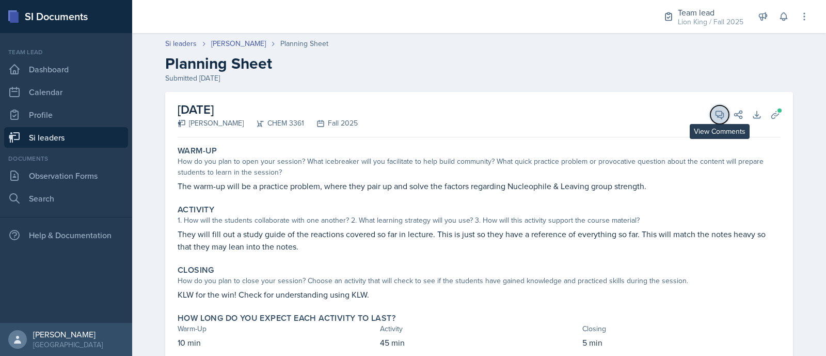
click at [715, 107] on button "View Comments" at bounding box center [719, 114] width 19 height 19
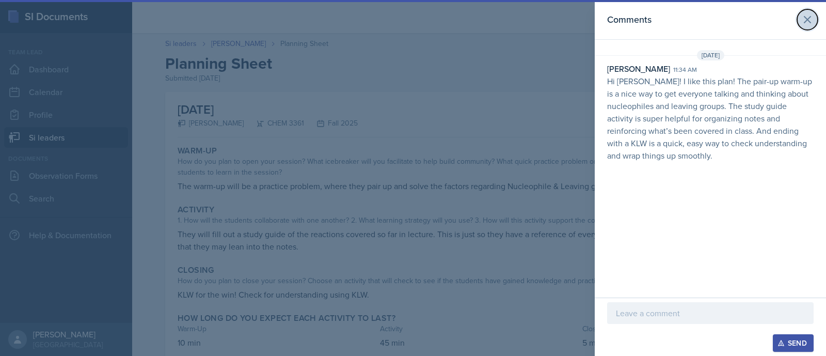
click at [810, 17] on icon at bounding box center [807, 20] width 6 height 6
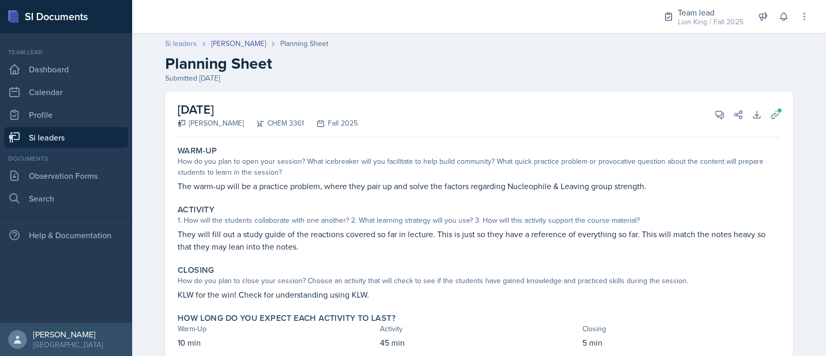
click at [174, 46] on link "Si leaders" at bounding box center [180, 43] width 31 height 11
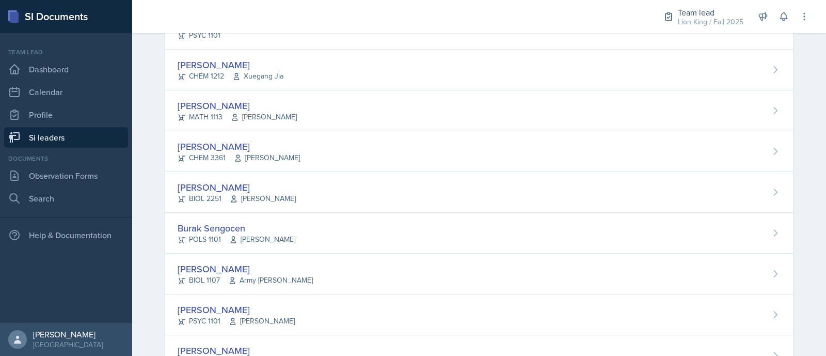
scroll to position [702, 0]
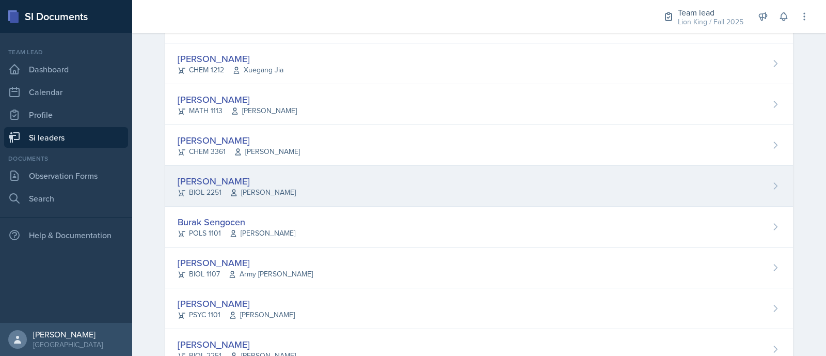
click at [698, 173] on div "[PERSON_NAME] BIOL 2251 [PERSON_NAME]" at bounding box center [478, 186] width 627 height 41
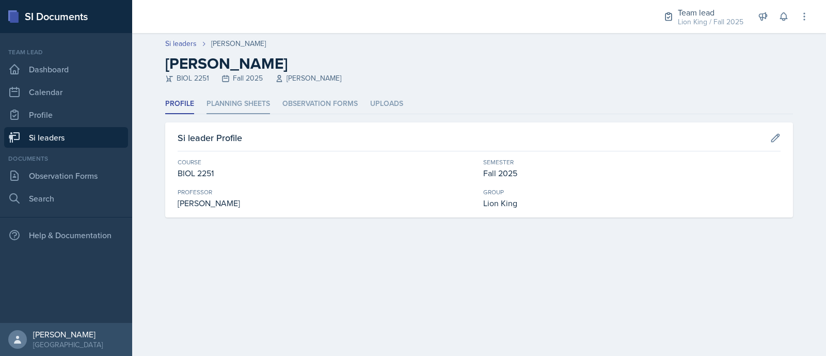
click at [255, 100] on li "Planning Sheets" at bounding box center [237, 104] width 63 height 20
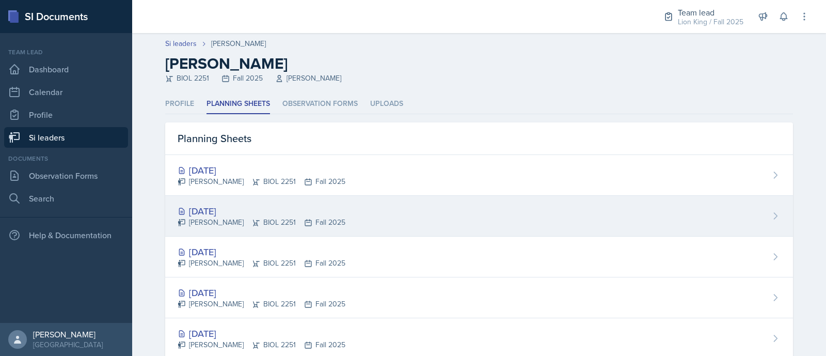
click at [276, 217] on div "[PERSON_NAME] BIOL 2251 Fall 2025" at bounding box center [261, 222] width 168 height 11
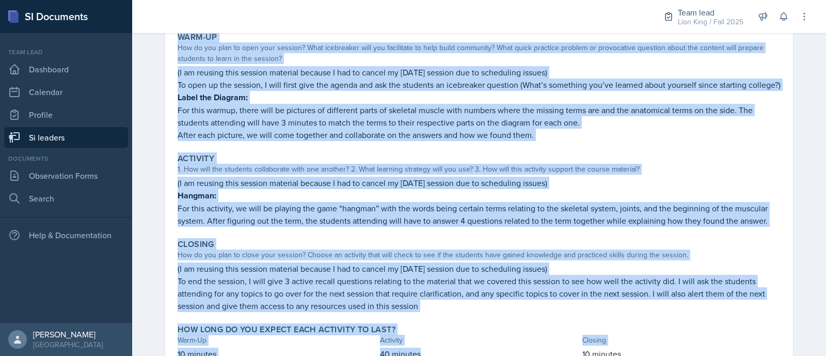
scroll to position [170, 0]
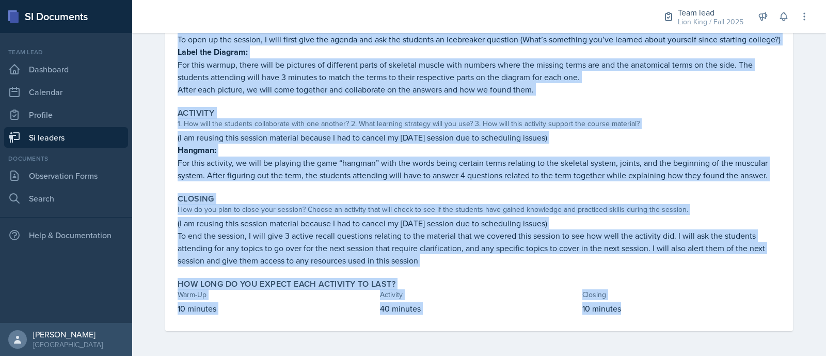
drag, startPoint x: 173, startPoint y: 148, endPoint x: 653, endPoint y: 316, distance: 508.8
click at [653, 316] on div "Warm-Up How do you plan to open your session? What icebreaker will you facilita…" at bounding box center [478, 156] width 603 height 348
copy div "Lore-Ip Dol si ame cons ad elit sedd eiusmod? Temp incididunt utla etd magnaali…"
click at [749, 225] on p "(I am reusing this session material because I had to cancel my [DATE] session d…" at bounding box center [478, 223] width 603 height 12
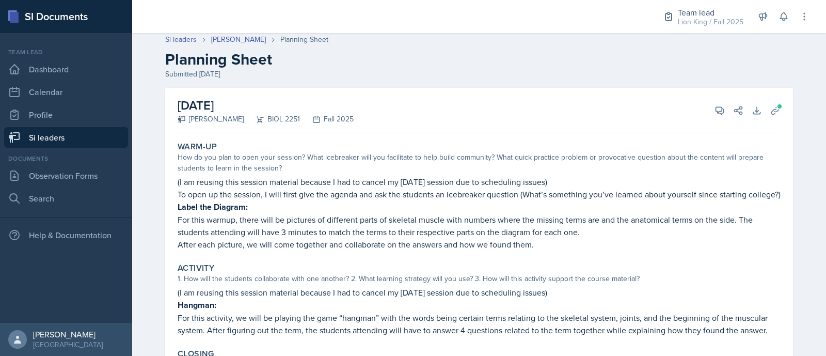
scroll to position [3, 0]
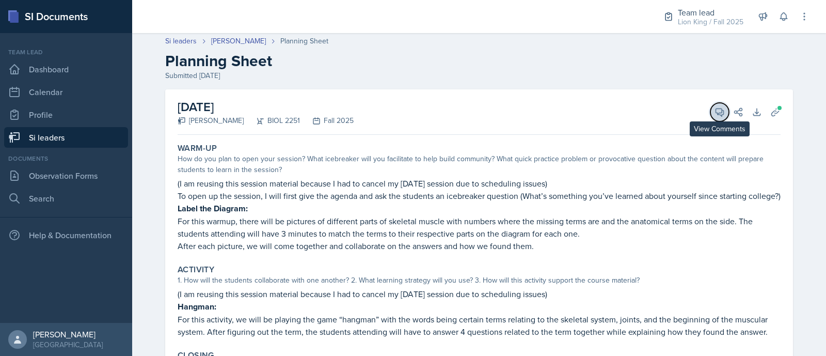
click at [716, 108] on icon at bounding box center [720, 112] width 8 height 8
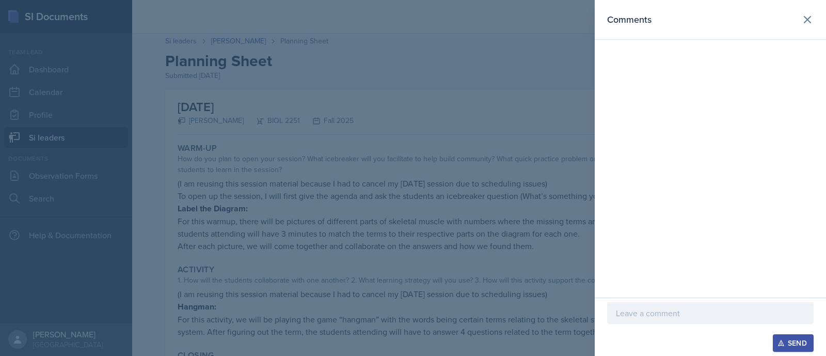
click at [642, 315] on p at bounding box center [710, 312] width 189 height 12
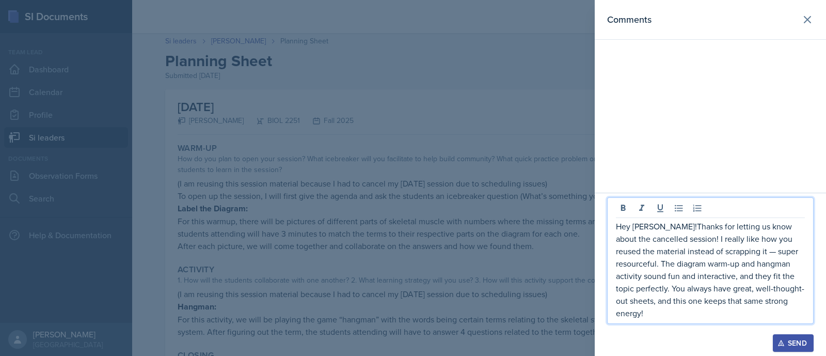
click at [663, 241] on p "Hey [PERSON_NAME]!Thanks for letting us know about the cancelled session! I rea…" at bounding box center [710, 269] width 189 height 99
click at [739, 260] on p "Hey [PERSON_NAME]! Thanks for letting us know about the cancelled session! I re…" at bounding box center [710, 269] width 189 height 99
drag, startPoint x: 792, startPoint y: 251, endPoint x: 770, endPoint y: 247, distance: 22.0
click at [770, 247] on p "Hey [PERSON_NAME]! Thanks for letting us know about the cancelled session! I re…" at bounding box center [710, 269] width 189 height 99
click at [737, 254] on p "Hey [PERSON_NAME]! Thanks for letting us know about the cancelled session! I re…" at bounding box center [710, 269] width 189 height 99
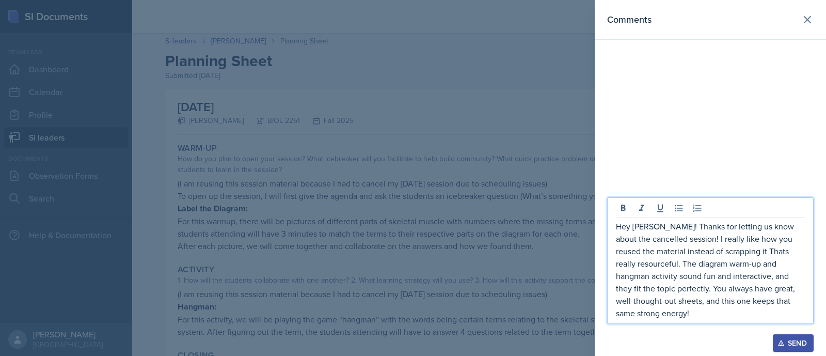
click at [726, 251] on p "Hey [PERSON_NAME]! Thanks for letting us know about the cancelled session! I re…" at bounding box center [710, 269] width 189 height 99
click at [746, 251] on p "Hey [PERSON_NAME]! Thanks for letting us know about the cancelled session! I re…" at bounding box center [710, 269] width 189 height 99
click at [787, 343] on div "Send" at bounding box center [792, 342] width 27 height 8
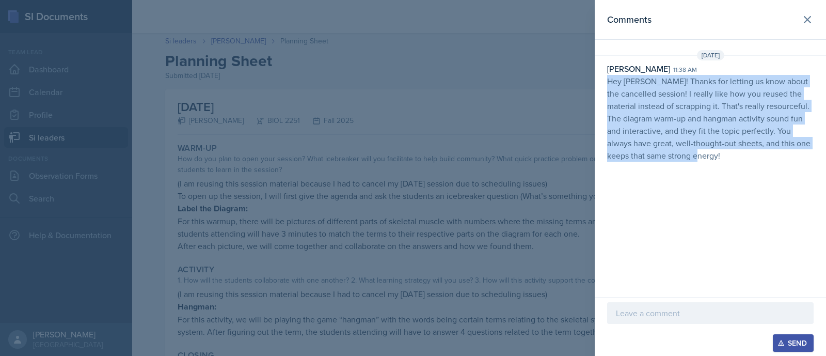
drag, startPoint x: 723, startPoint y: 159, endPoint x: 603, endPoint y: 84, distance: 141.9
click at [603, 84] on div "[PERSON_NAME] 11:38 am Hey [PERSON_NAME]! Thanks for letting us know about the …" at bounding box center [709, 111] width 231 height 99
copy p "Hey [PERSON_NAME]! Thanks for letting us know about the cancelled session! I re…"
click at [810, 22] on icon at bounding box center [807, 20] width 6 height 6
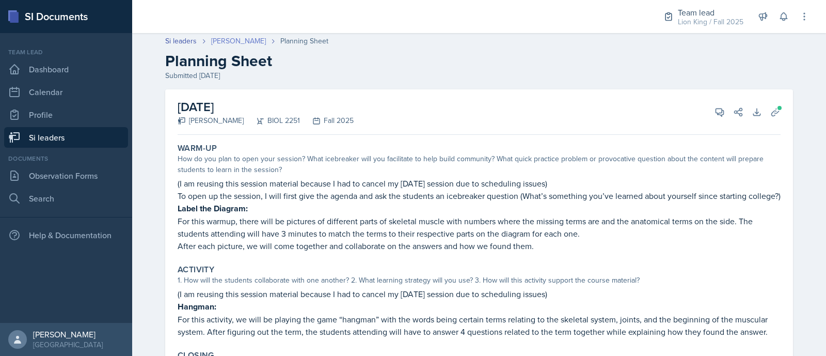
click at [250, 37] on link "[PERSON_NAME]" at bounding box center [238, 41] width 55 height 11
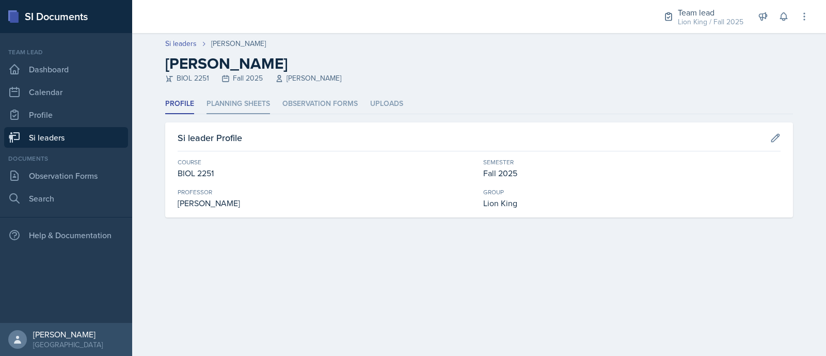
click at [240, 102] on li "Planning Sheets" at bounding box center [237, 104] width 63 height 20
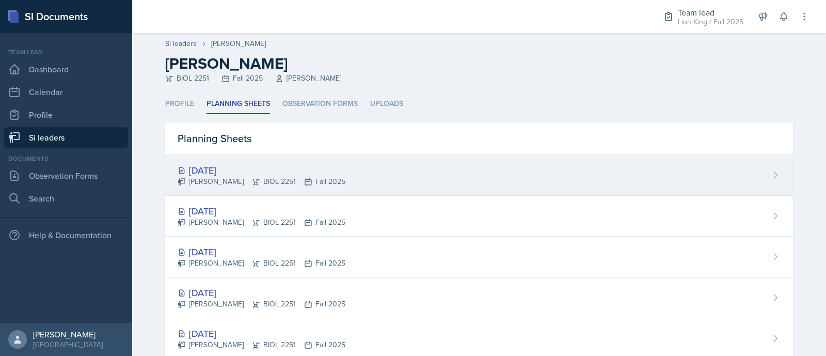
click at [232, 185] on div "[PERSON_NAME] BIOL 2251 Fall 2025" at bounding box center [261, 181] width 168 height 11
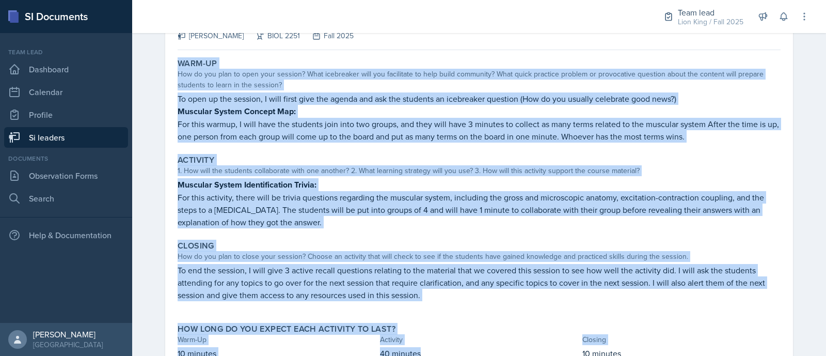
scroll to position [111, 0]
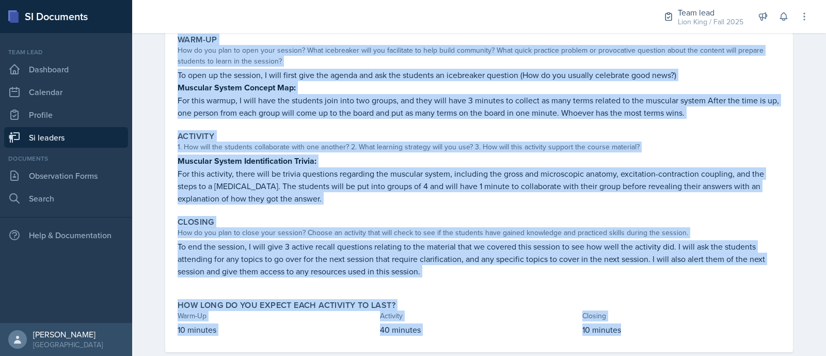
drag, startPoint x: 162, startPoint y: 142, endPoint x: 629, endPoint y: 321, distance: 500.6
click at [629, 321] on div "[DATE] [PERSON_NAME] BIOL 2251 Fall 2025 View Comments Comments Send Share Down…" at bounding box center [478, 166] width 627 height 371
copy div "Warm-Up How do you plan to open your session? What icebreaker will you facilita…"
click at [644, 254] on p "To end the session, I will give 3 active recall questions relating to the mater…" at bounding box center [478, 258] width 603 height 37
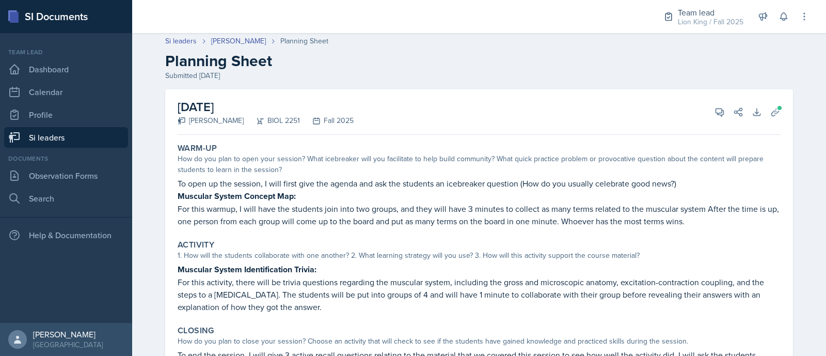
scroll to position [0, 0]
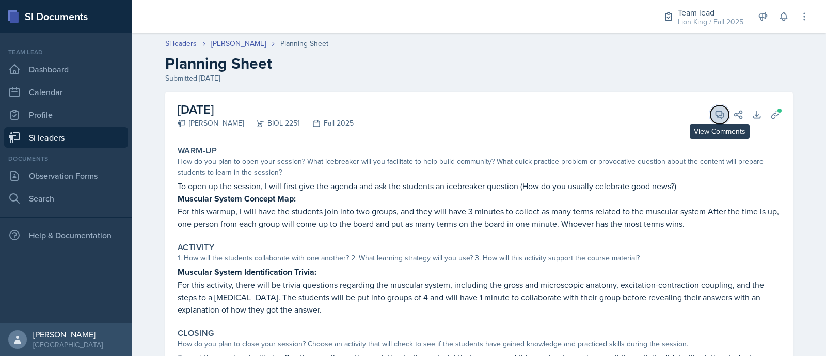
click at [714, 112] on icon at bounding box center [719, 114] width 10 height 10
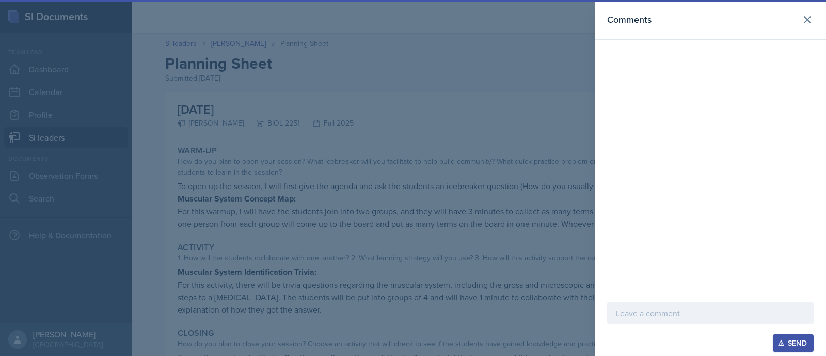
click at [668, 312] on p at bounding box center [710, 312] width 189 height 12
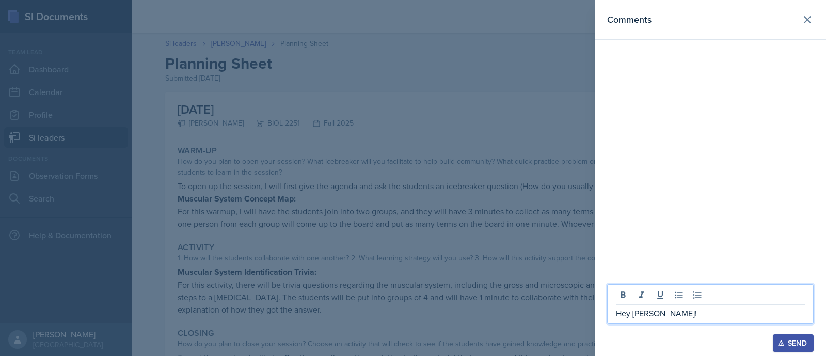
click at [668, 312] on p "Hey [PERSON_NAME]!" at bounding box center [710, 312] width 189 height 12
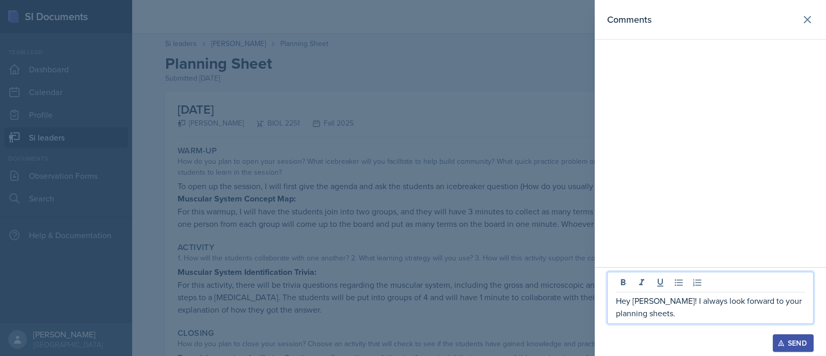
click at [664, 316] on p "Hey [PERSON_NAME]! I always look forward to your planning sheets." at bounding box center [710, 306] width 189 height 25
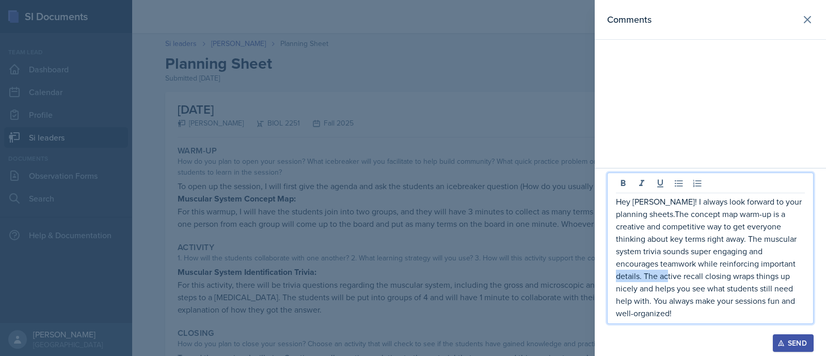
drag, startPoint x: 712, startPoint y: 279, endPoint x: 771, endPoint y: 266, distance: 60.6
click at [771, 266] on p "Hey [PERSON_NAME]! I always look forward to your planning sheets.The concept ma…" at bounding box center [710, 257] width 189 height 124
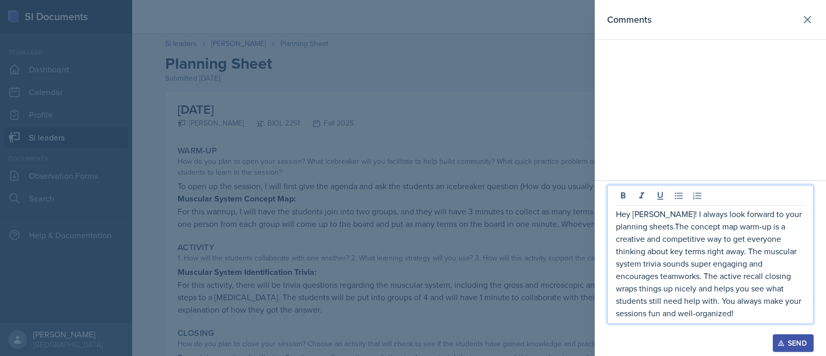
click at [774, 266] on p "Hey [PERSON_NAME]! I always look forward to your planning sheets.The concept ma…" at bounding box center [710, 262] width 189 height 111
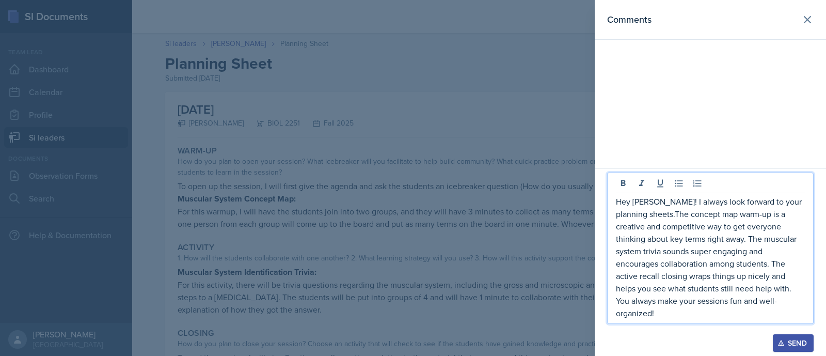
click at [645, 230] on p "Hey [PERSON_NAME]! I always look forward to your planning sheets.The concept ma…" at bounding box center [710, 257] width 189 height 124
click at [641, 228] on p "Hey [PERSON_NAME]! I always look forward to your planning sheets.The concept ma…" at bounding box center [710, 257] width 189 height 124
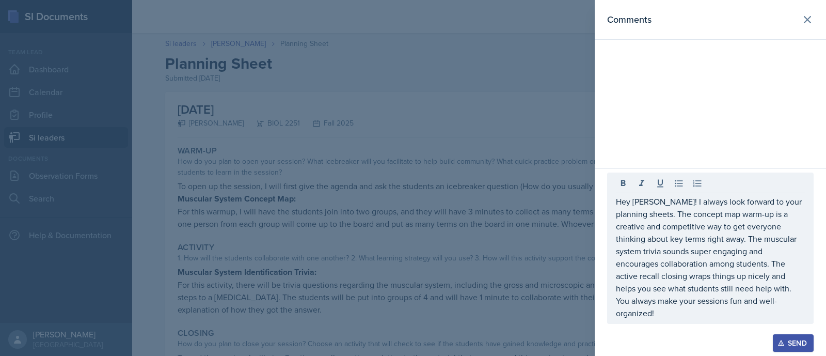
drag, startPoint x: 707, startPoint y: 320, endPoint x: 622, endPoint y: 220, distance: 131.0
click at [622, 220] on div "Hey [PERSON_NAME]! I always look forward to your planning sheets. The concept m…" at bounding box center [710, 247] width 206 height 151
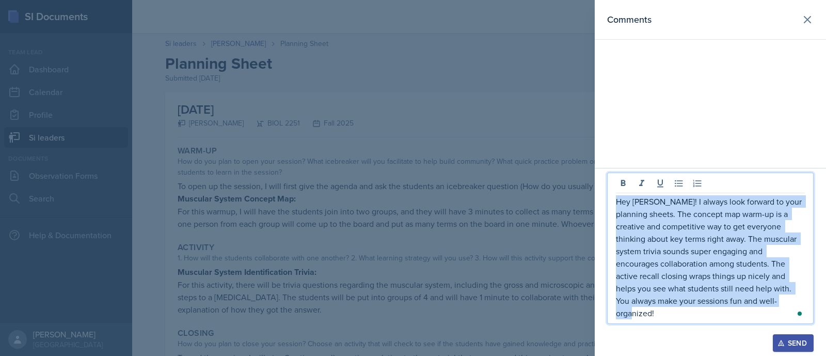
drag, startPoint x: 617, startPoint y: 217, endPoint x: 725, endPoint y: 319, distance: 148.5
click at [725, 319] on div "Hey [PERSON_NAME]! I always look forward to your planning sheets. The concept m…" at bounding box center [710, 247] width 206 height 151
click at [793, 347] on div "Send" at bounding box center [792, 342] width 27 height 8
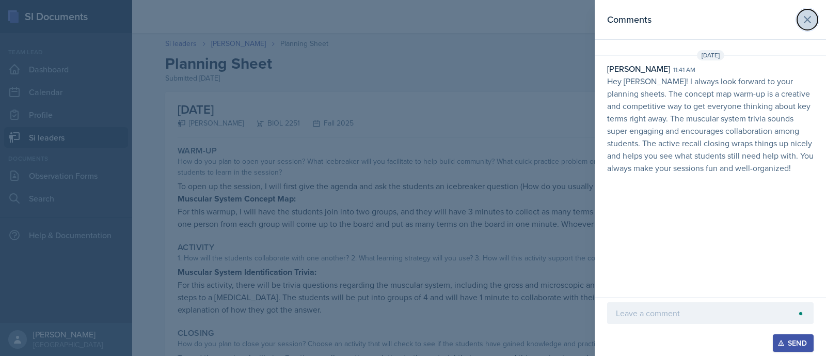
click at [811, 16] on icon at bounding box center [807, 19] width 12 height 12
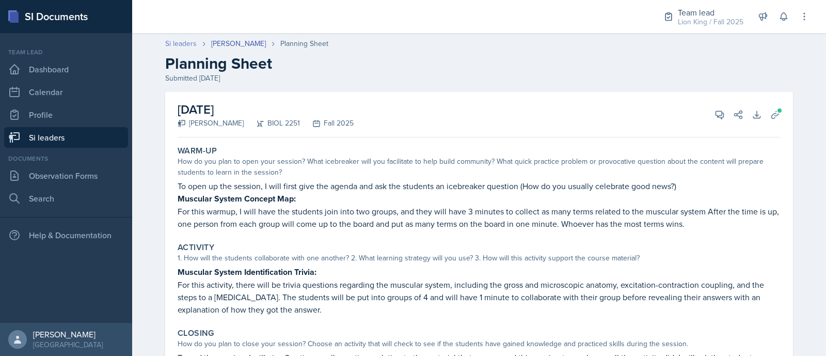
click at [184, 38] on link "Si leaders" at bounding box center [180, 43] width 31 height 11
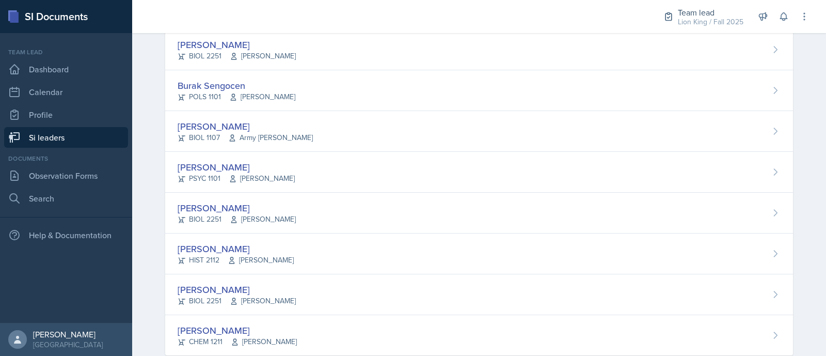
scroll to position [841, 0]
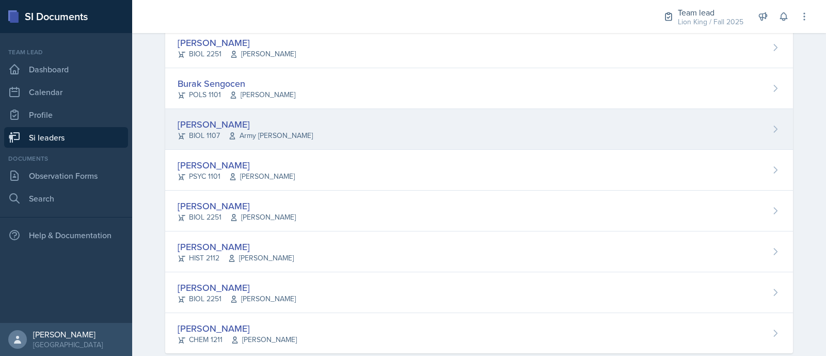
click at [758, 128] on div "[PERSON_NAME] BIOL 1107 Army [PERSON_NAME]" at bounding box center [478, 129] width 627 height 41
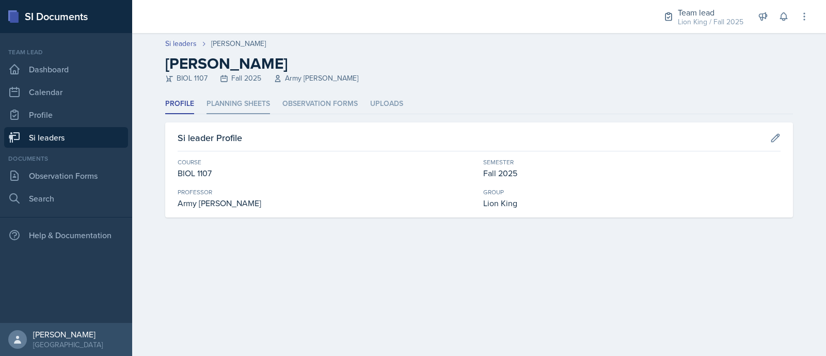
click at [233, 112] on li "Planning Sheets" at bounding box center [237, 104] width 63 height 20
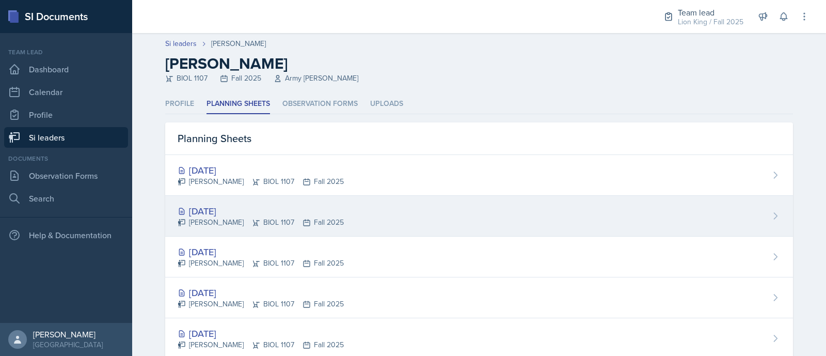
click at [248, 204] on div "[DATE]" at bounding box center [260, 211] width 166 height 14
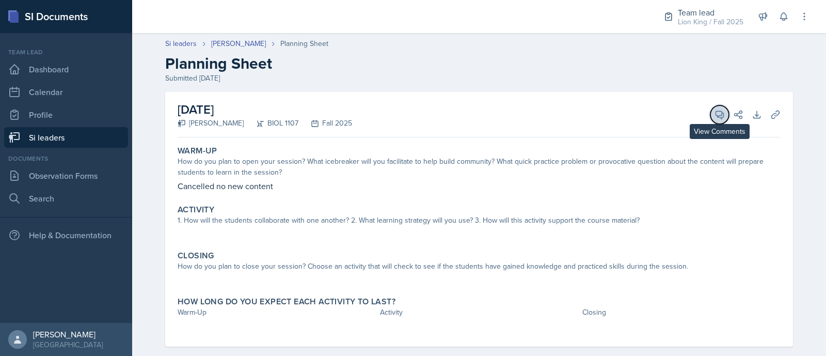
click at [716, 120] on button "View Comments" at bounding box center [719, 114] width 19 height 19
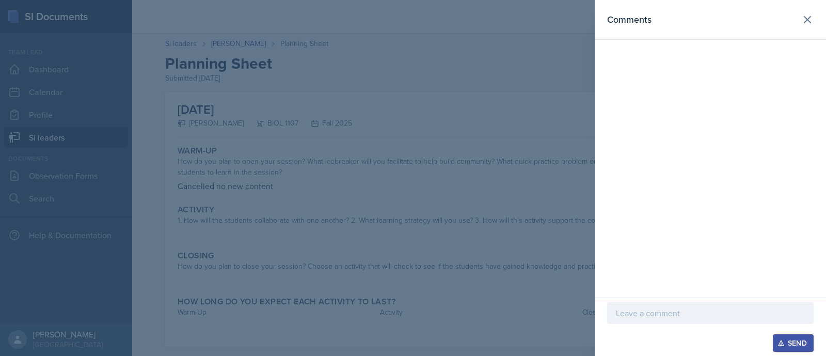
click at [636, 312] on p at bounding box center [710, 312] width 189 height 12
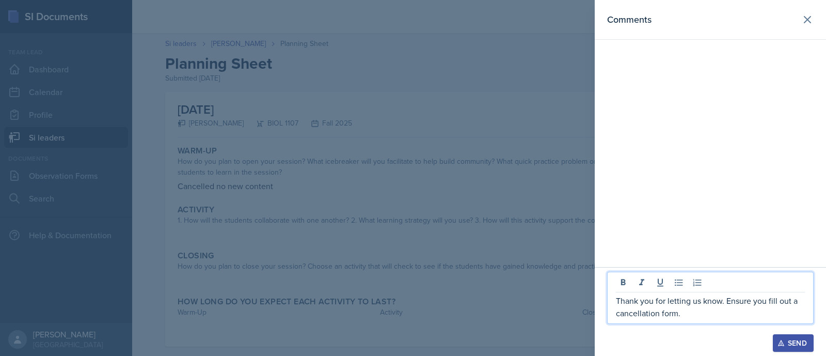
click at [795, 348] on button "Send" at bounding box center [792, 343] width 41 height 18
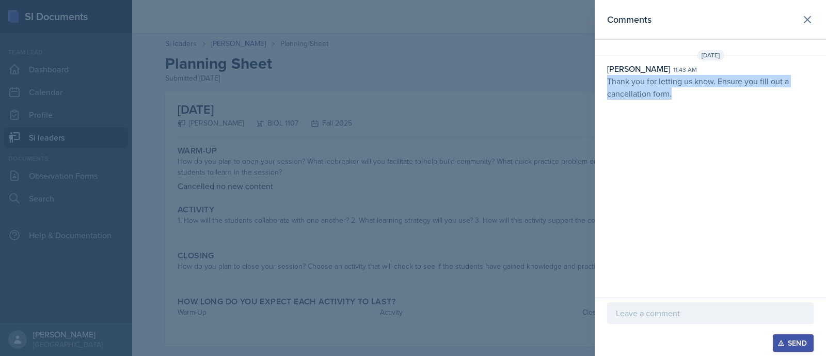
drag, startPoint x: 645, startPoint y: 92, endPoint x: 606, endPoint y: 81, distance: 40.3
click at [607, 81] on p "Thank you for letting us know. Ensure you fill out a cancellation form." at bounding box center [710, 87] width 206 height 25
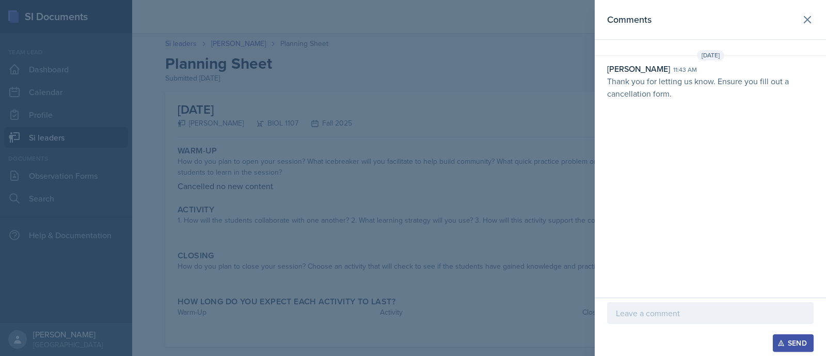
click at [527, 73] on div at bounding box center [413, 178] width 826 height 356
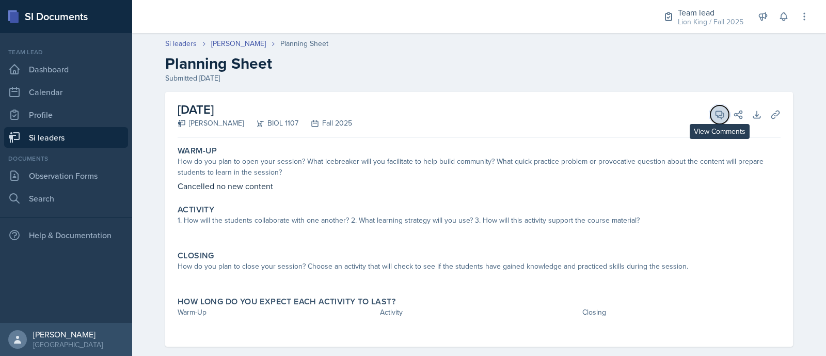
click at [710, 115] on button "View Comments" at bounding box center [719, 114] width 19 height 19
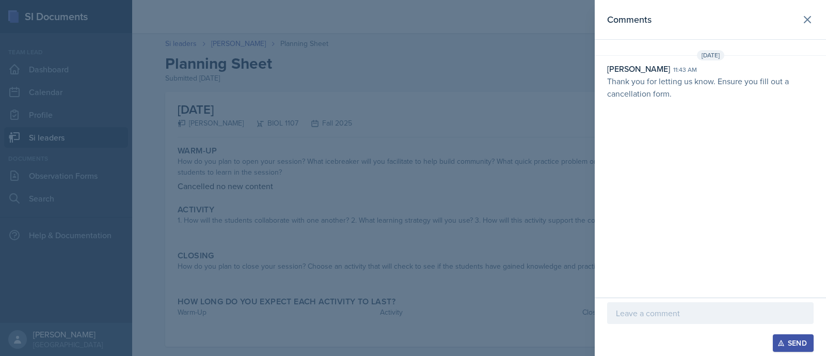
click at [683, 81] on p "Thank you for letting us know. Ensure you fill out a cancellation form." at bounding box center [710, 87] width 206 height 25
click at [807, 21] on icon at bounding box center [807, 19] width 12 height 12
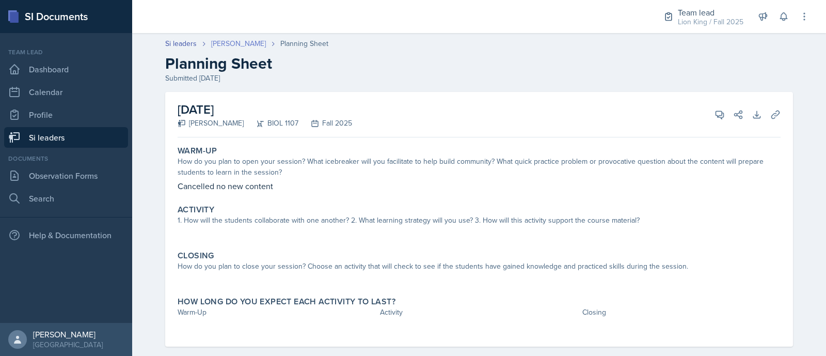
click at [228, 44] on link "[PERSON_NAME]" at bounding box center [238, 43] width 55 height 11
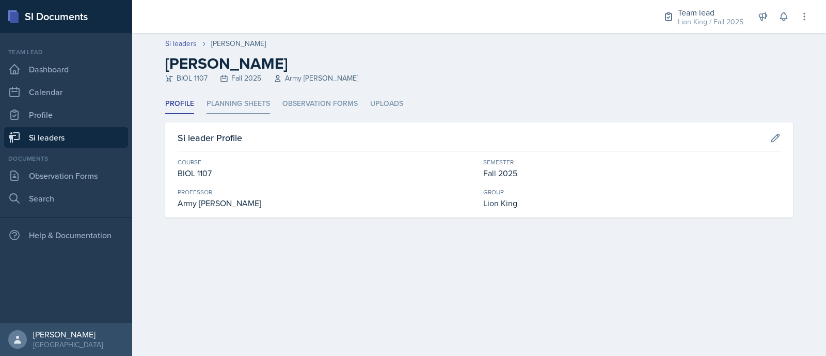
click at [235, 102] on li "Planning Sheets" at bounding box center [237, 104] width 63 height 20
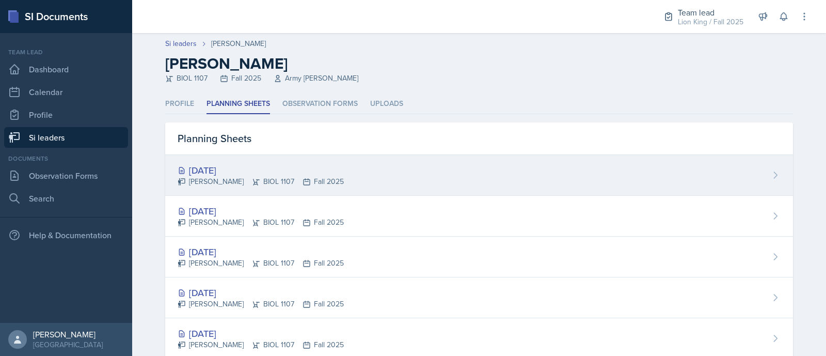
click at [235, 167] on div "[DATE]" at bounding box center [260, 170] width 166 height 14
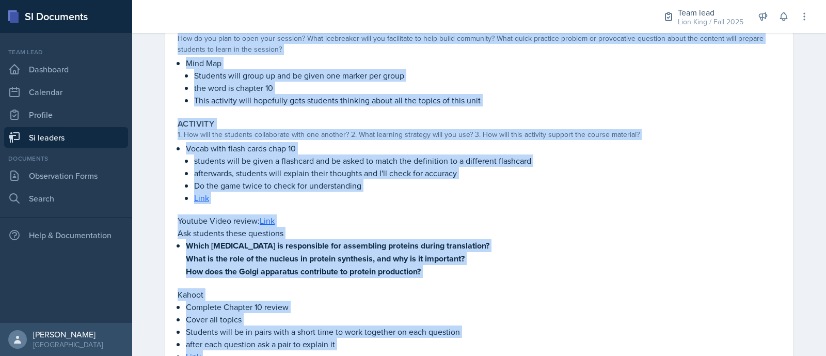
scroll to position [302, 0]
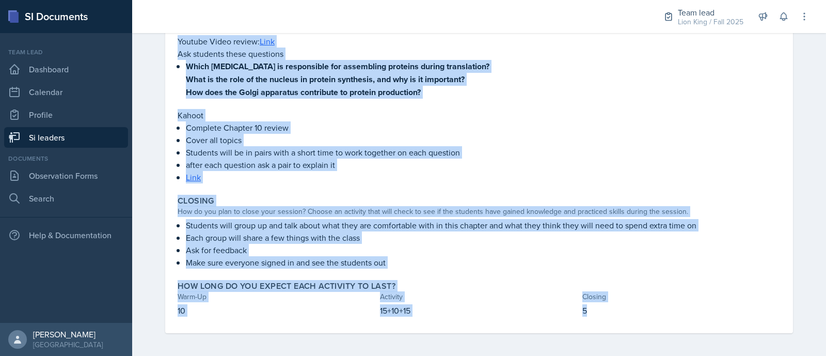
drag, startPoint x: 167, startPoint y: 145, endPoint x: 620, endPoint y: 311, distance: 482.8
click at [620, 311] on div "[DATE] [PERSON_NAME] BIOL 1107 Fall 2025 View Comments Comments Send Share Down…" at bounding box center [478, 61] width 627 height 543
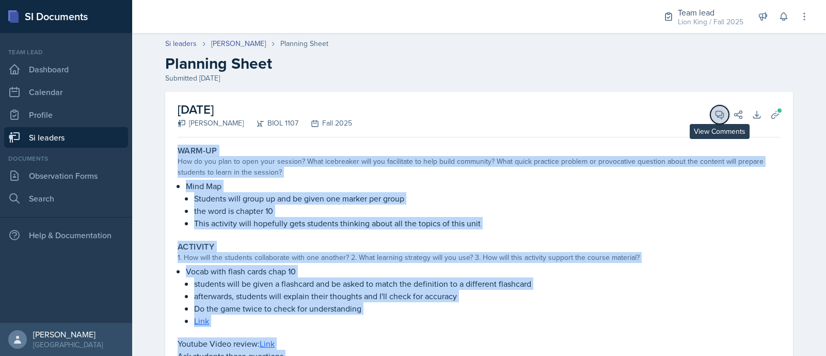
click at [717, 113] on icon at bounding box center [719, 114] width 10 height 10
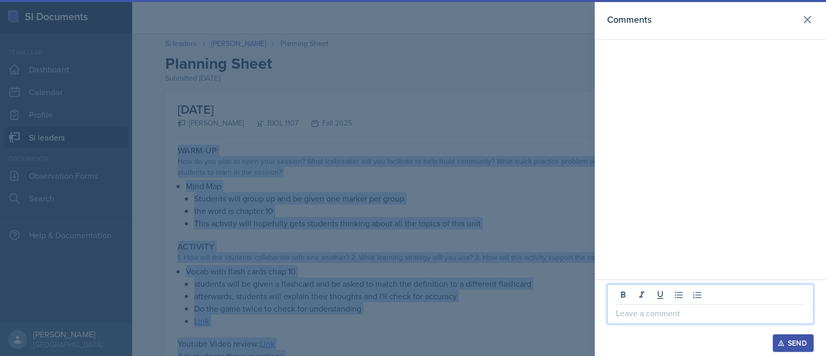
click at [660, 316] on p at bounding box center [710, 312] width 189 height 12
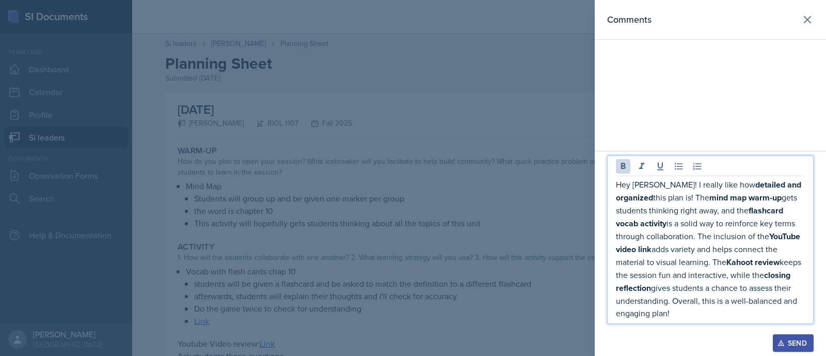
drag, startPoint x: 672, startPoint y: 305, endPoint x: 661, endPoint y: 184, distance: 121.2
click at [661, 184] on p "Hey [PERSON_NAME]! I really like how detailed and organized this plan is! The m…" at bounding box center [710, 248] width 189 height 141
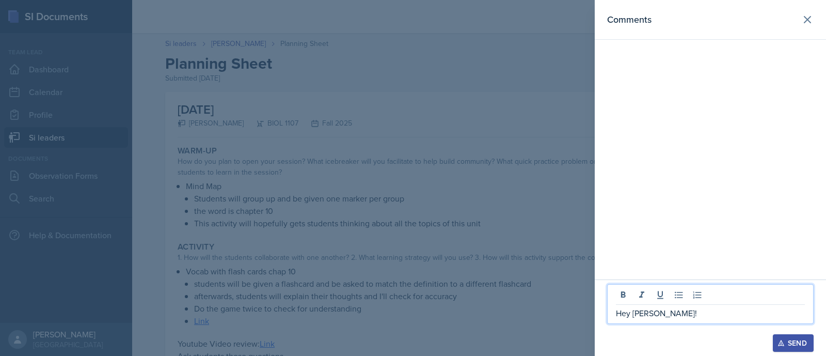
drag, startPoint x: 658, startPoint y: 317, endPoint x: 619, endPoint y: 258, distance: 70.7
click at [619, 258] on div "Comments" at bounding box center [709, 139] width 231 height 279
click at [658, 316] on p "Hey [PERSON_NAME]!" at bounding box center [710, 312] width 189 height 12
click at [676, 311] on p "Hey [PERSON_NAME]!" at bounding box center [710, 312] width 189 height 12
click at [665, 316] on p "Hey [PERSON_NAME]!" at bounding box center [710, 312] width 189 height 12
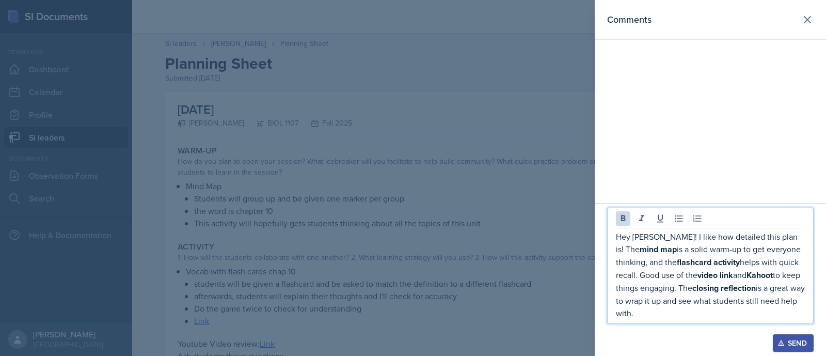
drag, startPoint x: 658, startPoint y: 238, endPoint x: 715, endPoint y: 324, distance: 102.7
click at [715, 324] on div "Hey [PERSON_NAME]! I like how detailed this plan is! The mind map is a solid wa…" at bounding box center [710, 270] width 206 height 126
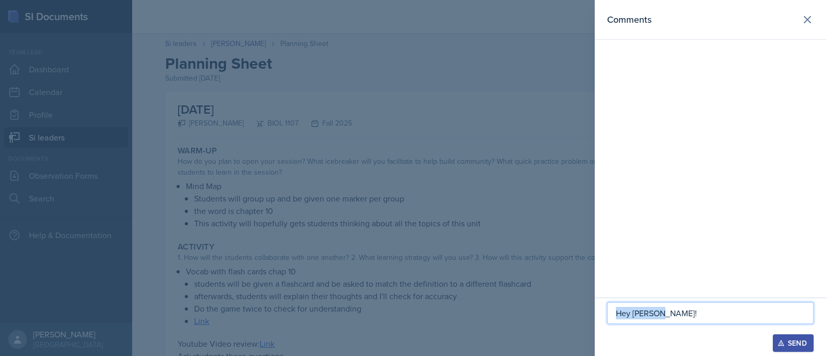
drag, startPoint x: 699, startPoint y: 315, endPoint x: 611, endPoint y: 311, distance: 87.8
click at [611, 311] on div "Hey [PERSON_NAME]!" at bounding box center [710, 313] width 206 height 22
click at [815, 17] on button at bounding box center [807, 19] width 21 height 21
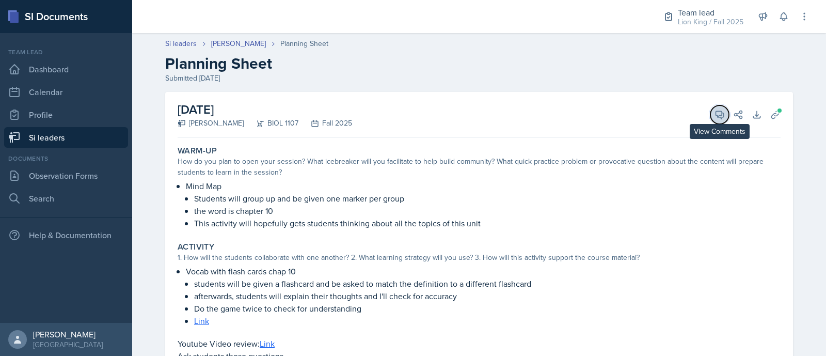
click at [720, 111] on span at bounding box center [722, 110] width 5 height 5
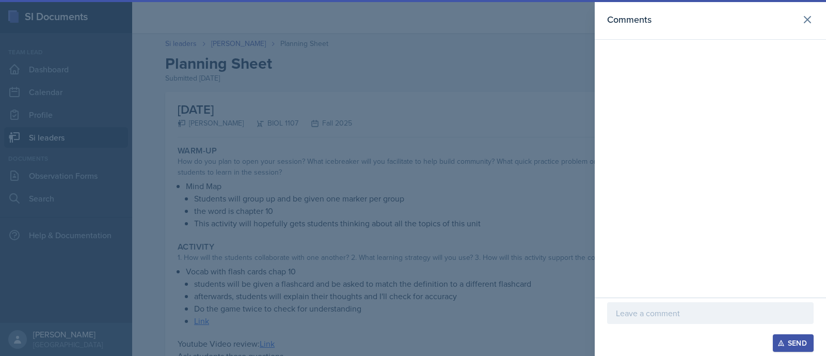
click at [631, 311] on p at bounding box center [710, 312] width 189 height 12
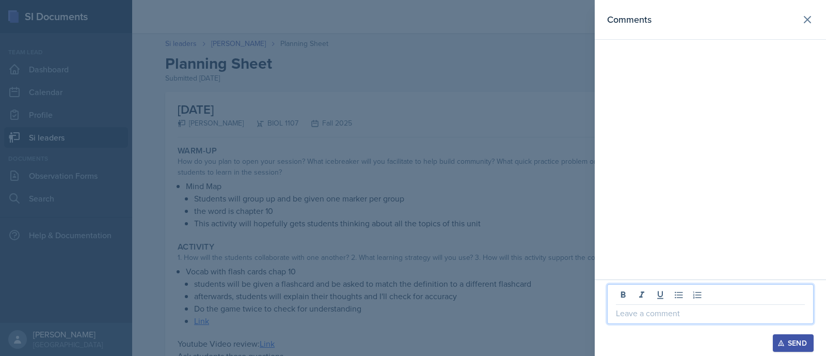
click at [628, 311] on p at bounding box center [710, 312] width 189 height 12
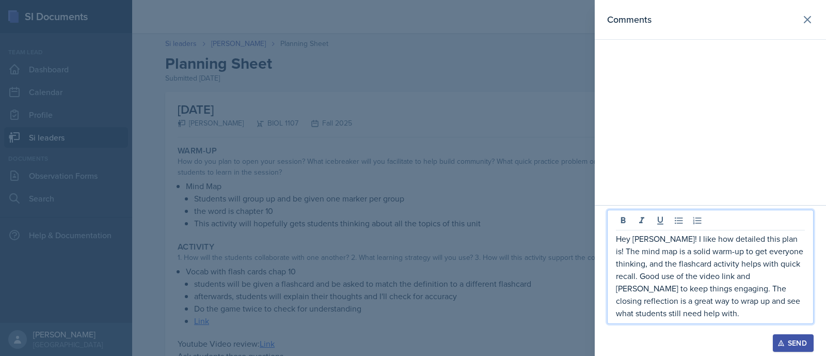
click at [764, 240] on p "Hey [PERSON_NAME]! I like how detailed this plan is! The mind map is a solid wa…" at bounding box center [710, 275] width 189 height 87
click at [765, 241] on p "Hey [PERSON_NAME]! I like how detailed this plan is! The mind map is a solid wa…" at bounding box center [710, 275] width 189 height 87
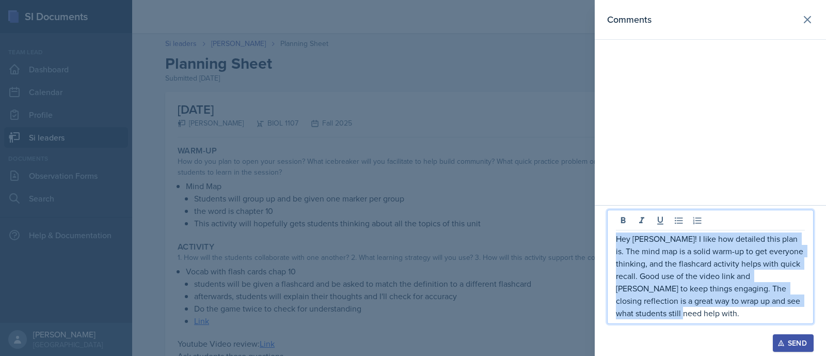
drag, startPoint x: 662, startPoint y: 316, endPoint x: 616, endPoint y: 235, distance: 93.8
click at [616, 235] on p "Hey [PERSON_NAME]! I like how detailed this plan is. The mind map is a solid wa…" at bounding box center [710, 275] width 189 height 87
click at [787, 345] on div "Send" at bounding box center [792, 342] width 27 height 8
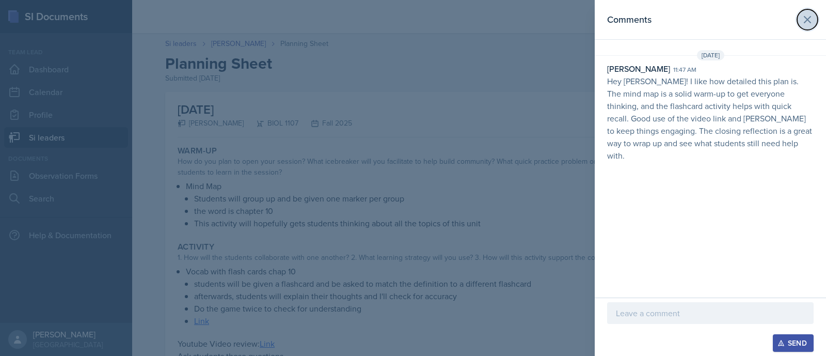
click at [803, 26] on button at bounding box center [807, 19] width 21 height 21
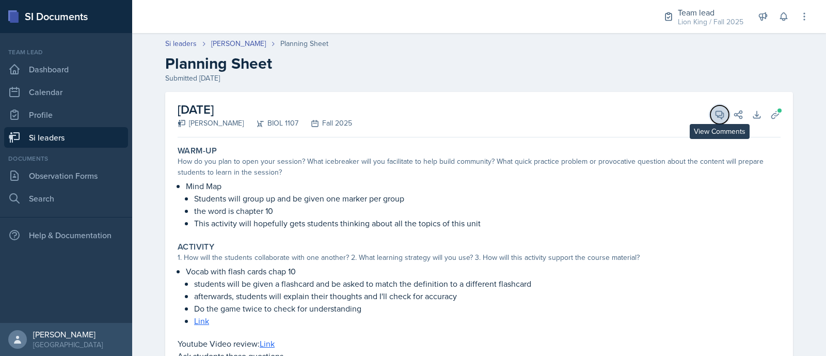
click at [720, 110] on span at bounding box center [722, 110] width 5 height 5
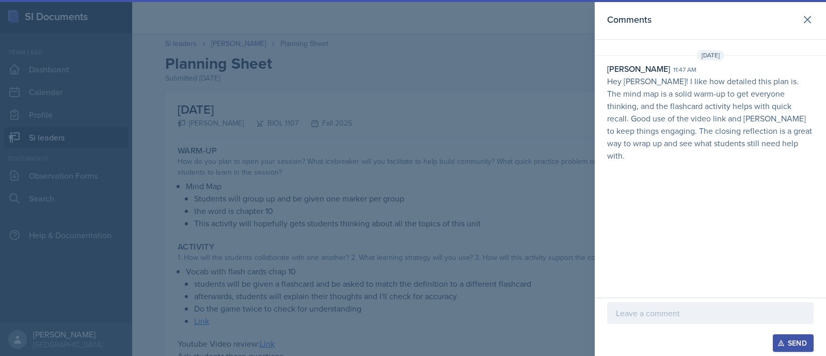
click at [528, 108] on div at bounding box center [413, 178] width 826 height 356
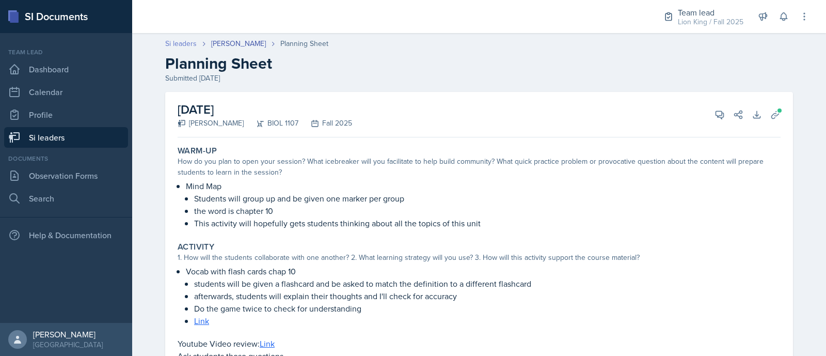
click at [165, 47] on link "Si leaders" at bounding box center [180, 43] width 31 height 11
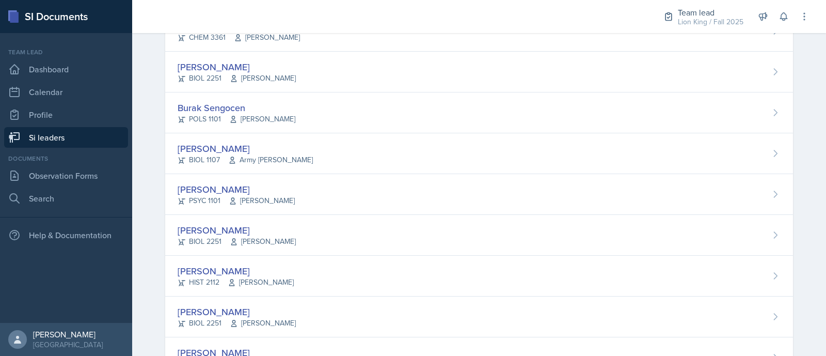
scroll to position [815, 0]
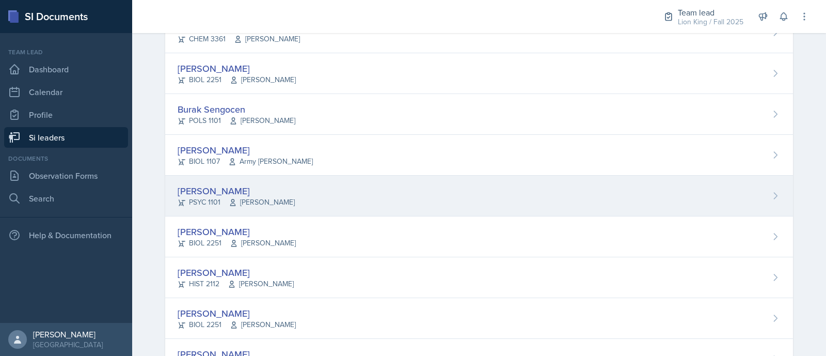
click at [746, 202] on div "[PERSON_NAME] PSYC 1101 [PERSON_NAME]" at bounding box center [478, 195] width 627 height 41
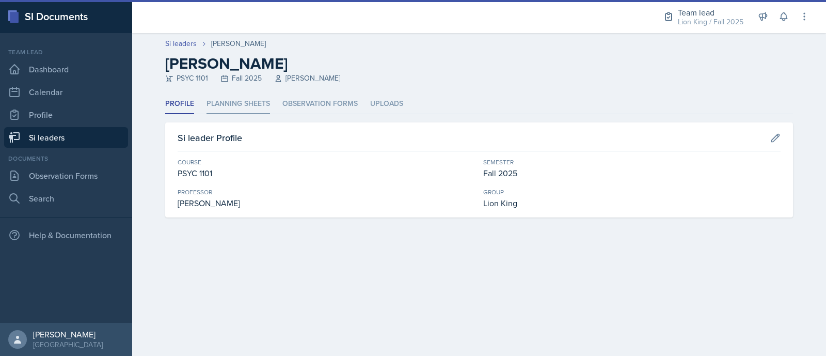
click at [256, 102] on li "Planning Sheets" at bounding box center [237, 104] width 63 height 20
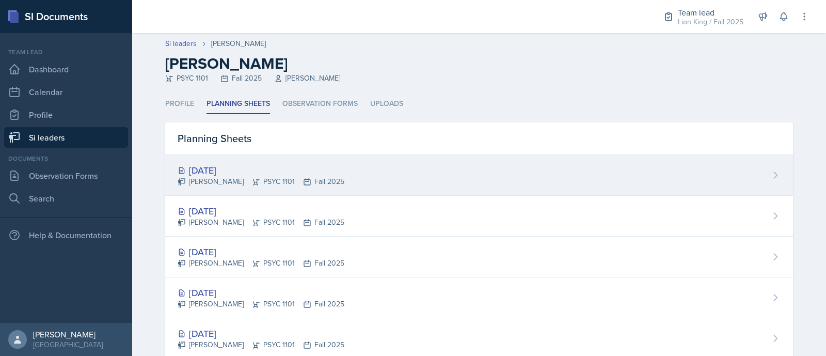
click at [253, 179] on div "[PERSON_NAME] PSYC 1101 Fall 2025" at bounding box center [260, 181] width 167 height 11
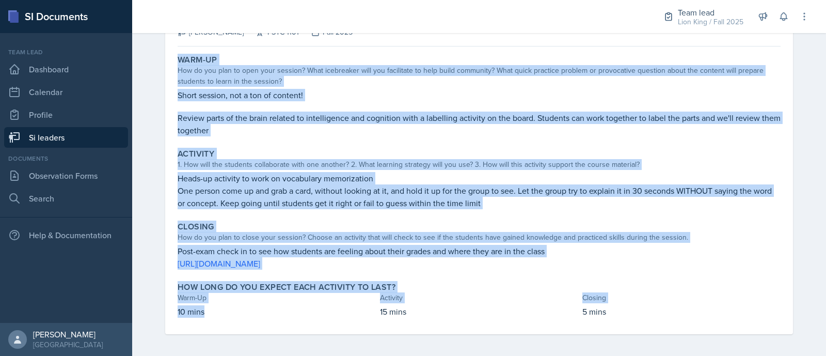
scroll to position [93, 0]
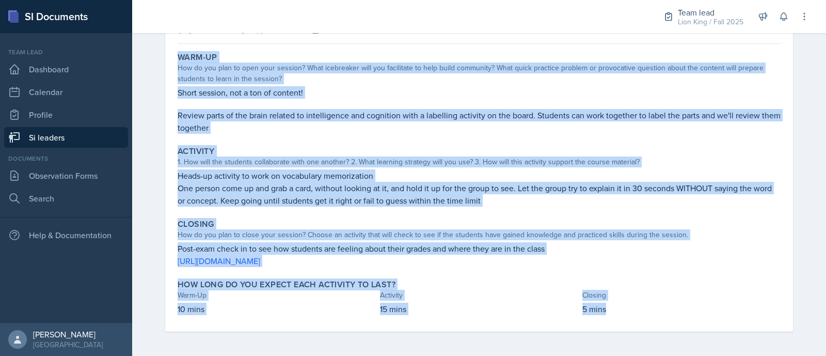
drag, startPoint x: 173, startPoint y: 141, endPoint x: 633, endPoint y: 320, distance: 493.7
click at [633, 320] on div "Warm-Up How do you plan to open your session? What icebreaker will you facilita…" at bounding box center [478, 189] width 603 height 283
click at [527, 253] on p "Post-exam check in to see how students are feeling about their grades and where…" at bounding box center [478, 248] width 603 height 12
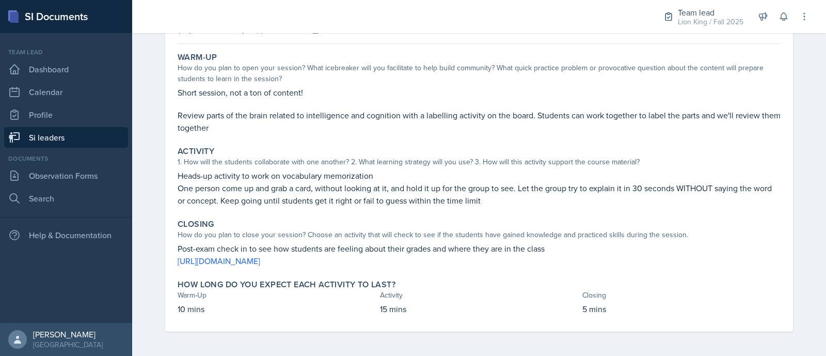
scroll to position [0, 0]
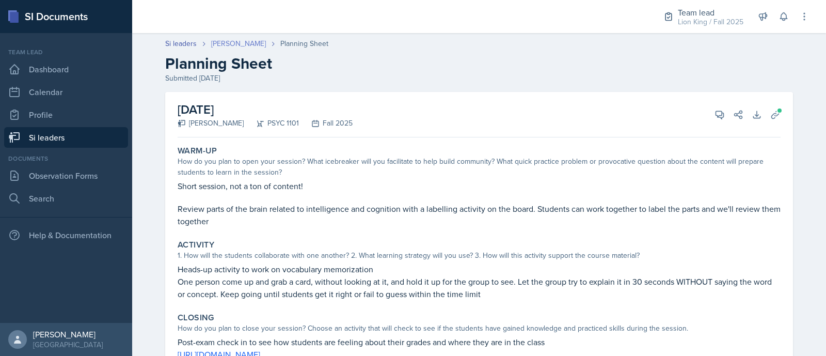
click at [212, 45] on link "[PERSON_NAME]" at bounding box center [238, 43] width 55 height 11
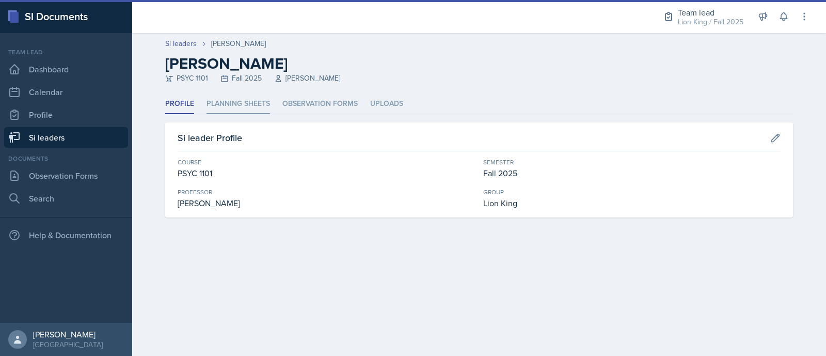
click at [223, 94] on li "Planning Sheets" at bounding box center [237, 104] width 63 height 20
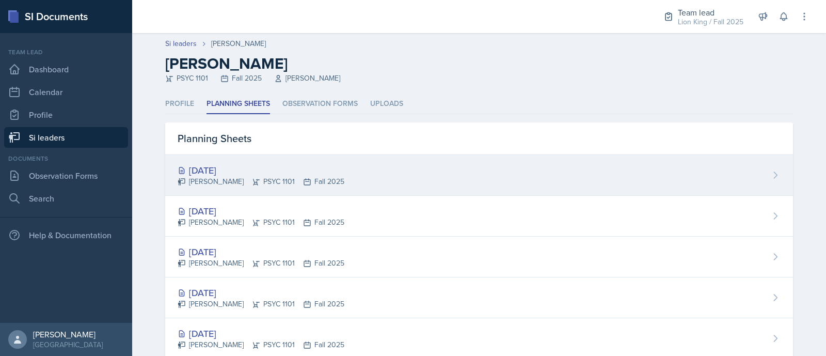
click at [438, 181] on div "[DATE] [PERSON_NAME] PSYC 1101 Fall 2025" at bounding box center [478, 175] width 627 height 41
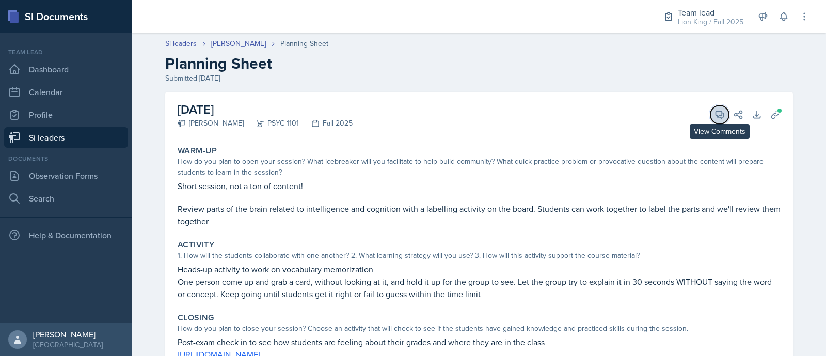
click at [714, 118] on icon at bounding box center [719, 114] width 10 height 10
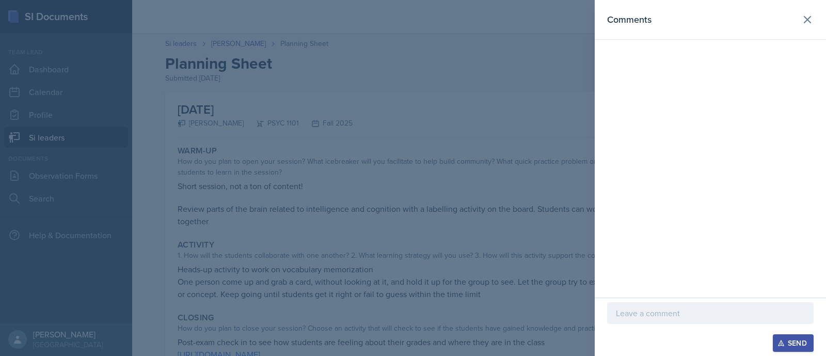
click at [638, 314] on p at bounding box center [710, 312] width 189 height 12
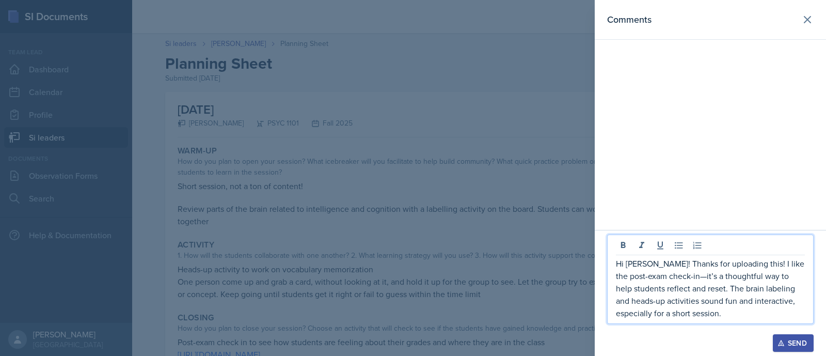
click at [744, 266] on p "Hi [PERSON_NAME]! Thanks for uploading this! I like the post-exam check-in—it’s…" at bounding box center [710, 288] width 189 height 62
click at [654, 274] on p "Hi [PERSON_NAME]! Thanks for uploading.I like the post-exam check-in—it’s a tho…" at bounding box center [710, 288] width 189 height 62
click at [710, 262] on p "Hi [PERSON_NAME]! Thanks for uploading.I like the post-exam check-in. I think i…" at bounding box center [710, 288] width 189 height 62
click at [731, 314] on p "Hi [PERSON_NAME]! Thanks for uploading. I like the post-exam check-in. I think …" at bounding box center [710, 288] width 189 height 62
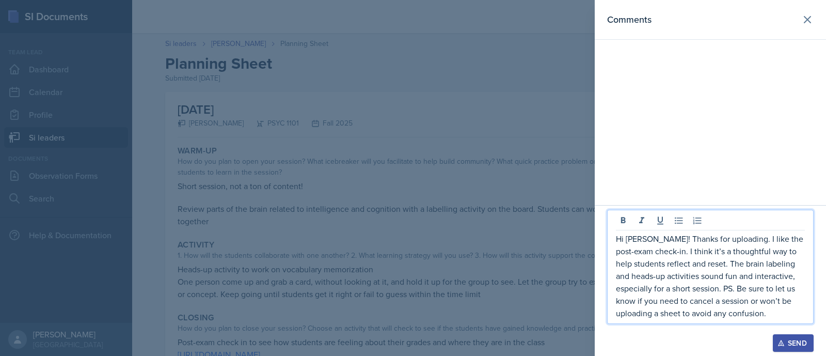
click at [782, 338] on button "Send" at bounding box center [792, 343] width 41 height 18
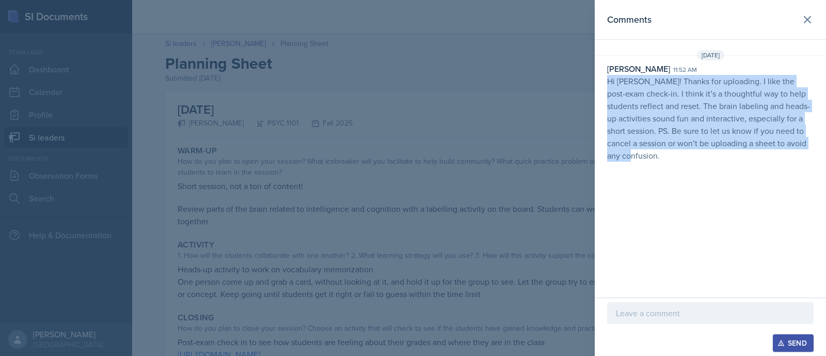
drag, startPoint x: 658, startPoint y: 155, endPoint x: 607, endPoint y: 84, distance: 87.6
click at [607, 84] on p "Hi [PERSON_NAME]! Thanks for uploading. I like the post-exam check-in. I think …" at bounding box center [710, 118] width 206 height 87
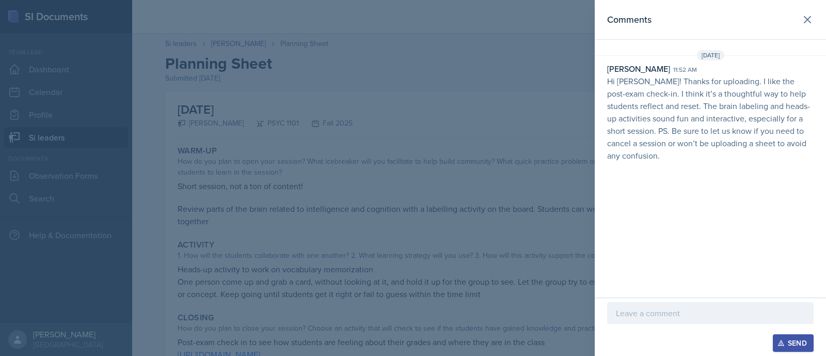
click at [521, 126] on div at bounding box center [413, 178] width 826 height 356
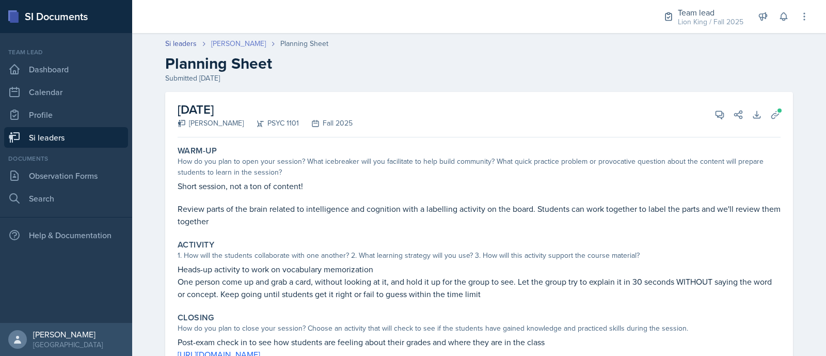
click at [215, 48] on link "[PERSON_NAME]" at bounding box center [238, 43] width 55 height 11
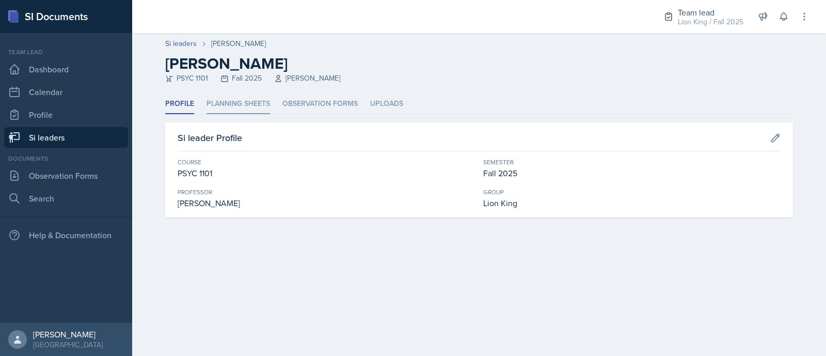
click at [212, 106] on li "Planning Sheets" at bounding box center [237, 104] width 63 height 20
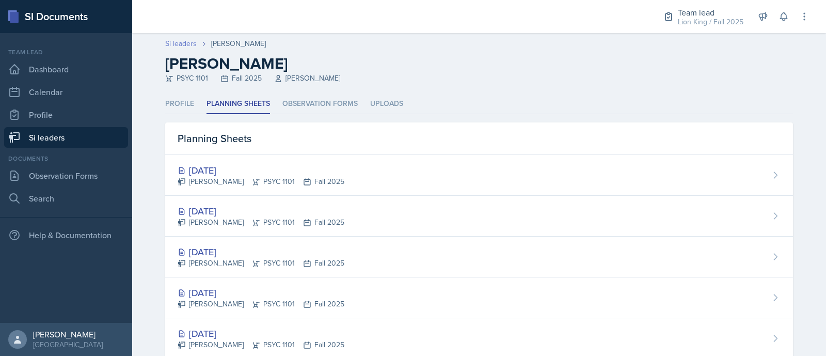
click at [177, 46] on link "Si leaders" at bounding box center [180, 43] width 31 height 11
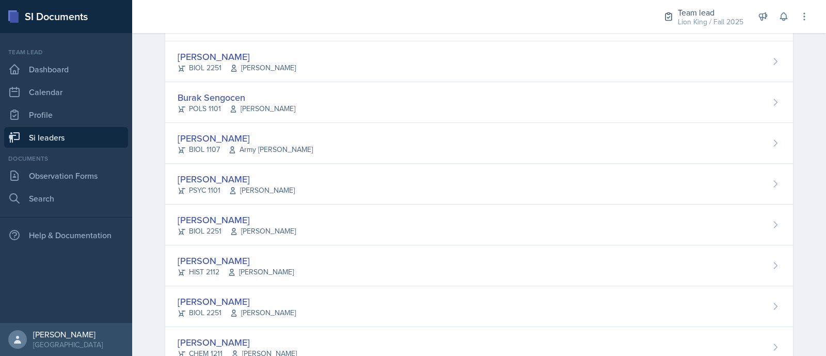
scroll to position [860, 0]
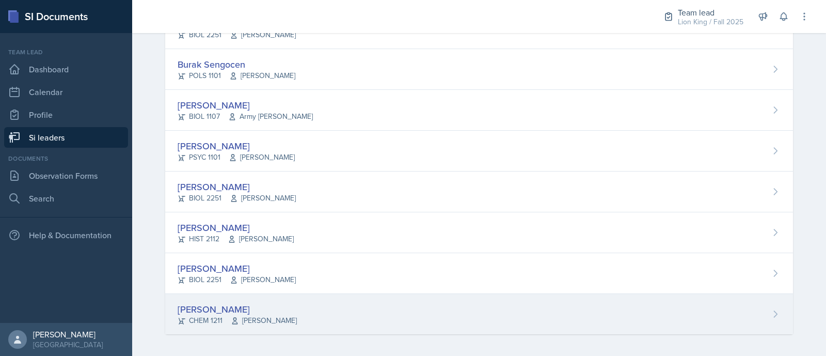
click at [753, 314] on div "[PERSON_NAME] CHEM 1211 [PERSON_NAME]" at bounding box center [478, 314] width 627 height 40
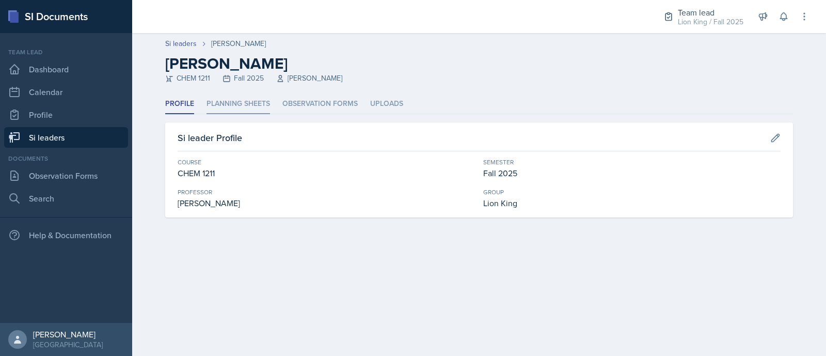
click at [233, 108] on li "Planning Sheets" at bounding box center [237, 104] width 63 height 20
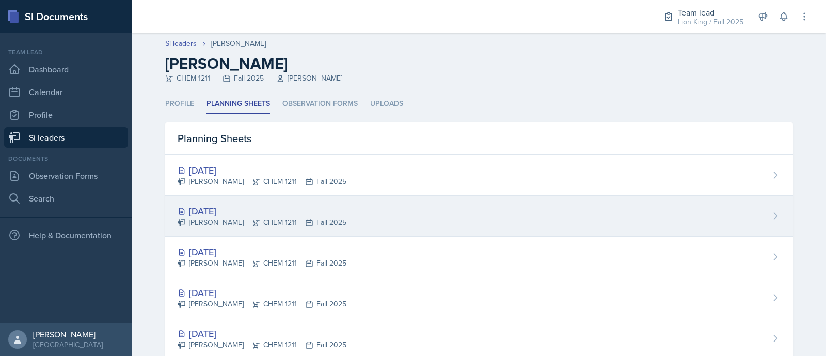
click at [261, 206] on div "[DATE]" at bounding box center [261, 211] width 169 height 14
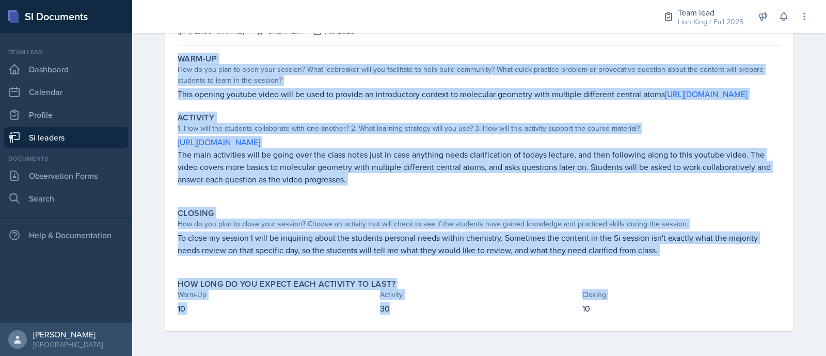
scroll to position [104, 0]
drag, startPoint x: 166, startPoint y: 153, endPoint x: 652, endPoint y: 322, distance: 514.5
click at [652, 322] on div "[DATE] [PERSON_NAME] CHEM 1211 Fall 2025 View Comments Comments Send Share Down…" at bounding box center [478, 165] width 627 height 331
click at [540, 116] on div "Activity" at bounding box center [478, 117] width 603 height 10
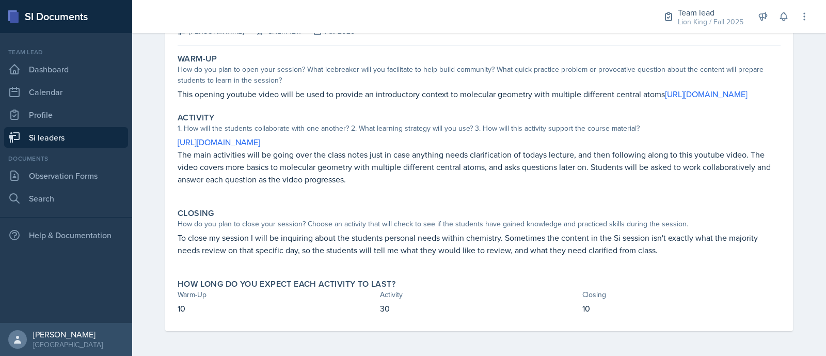
scroll to position [9, 0]
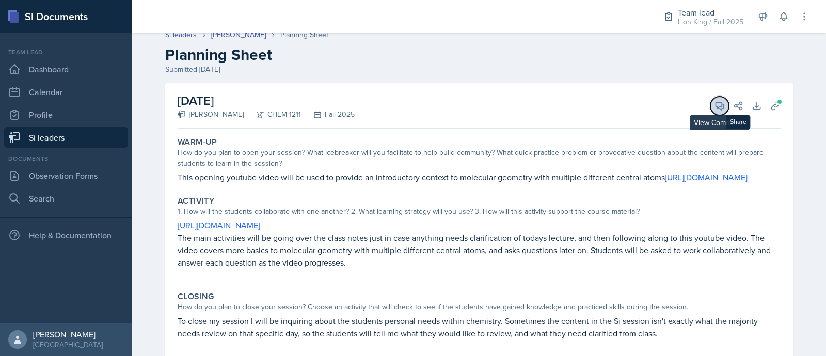
click at [714, 104] on icon at bounding box center [719, 106] width 10 height 10
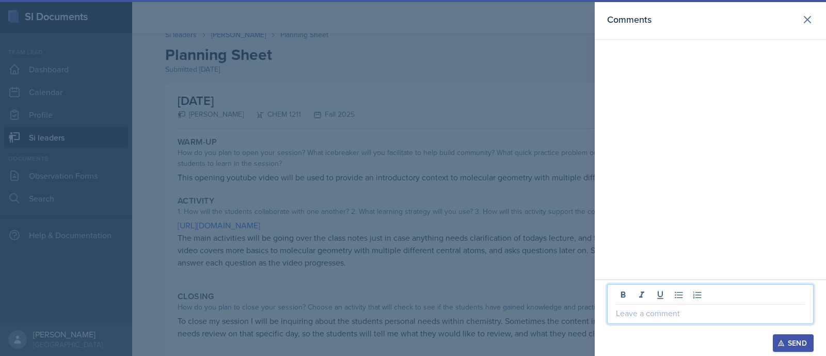
click at [659, 317] on p at bounding box center [710, 312] width 189 height 12
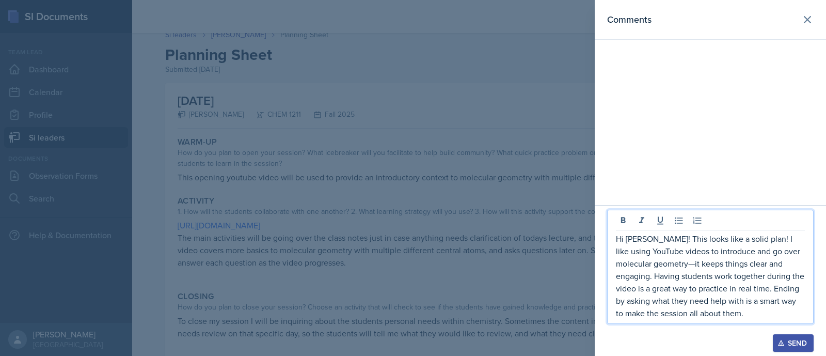
click at [660, 261] on p "Hi [PERSON_NAME]! This looks like a solid plan! I like using YouTube videos to …" at bounding box center [710, 275] width 189 height 87
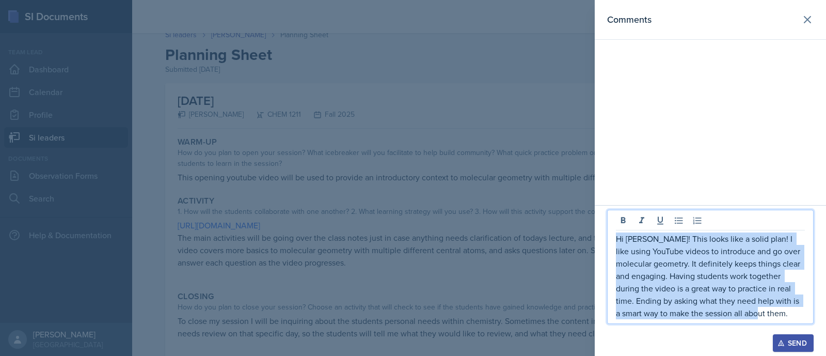
drag, startPoint x: 758, startPoint y: 315, endPoint x: 617, endPoint y: 243, distance: 159.0
click at [617, 243] on p "Hi [PERSON_NAME]! This looks like a solid plan! I like using YouTube videos to …" at bounding box center [710, 275] width 189 height 87
click at [805, 334] on button "Send" at bounding box center [792, 343] width 41 height 18
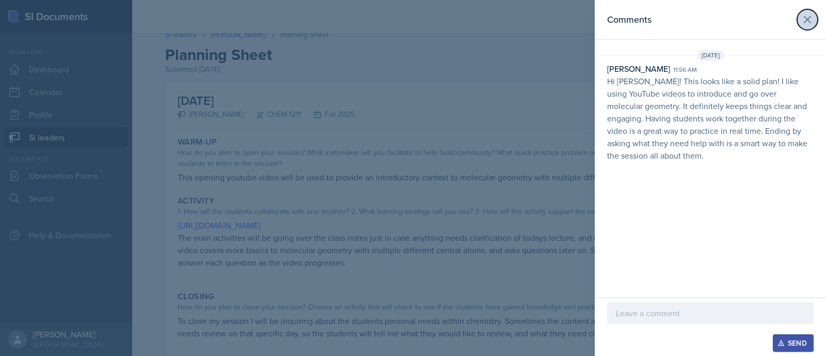
click at [813, 16] on icon at bounding box center [807, 19] width 12 height 12
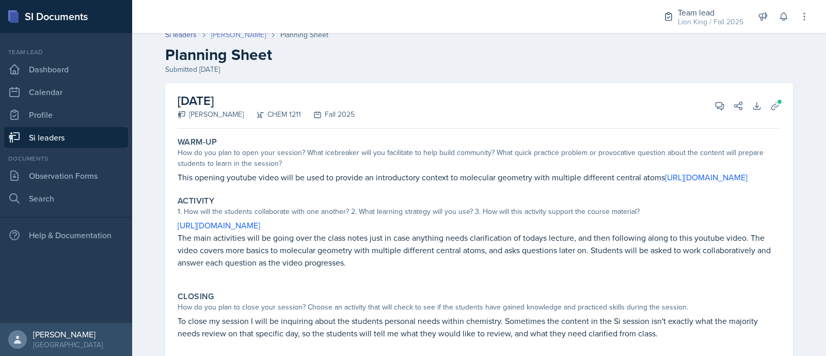
click at [225, 37] on link "[PERSON_NAME]" at bounding box center [238, 34] width 55 height 11
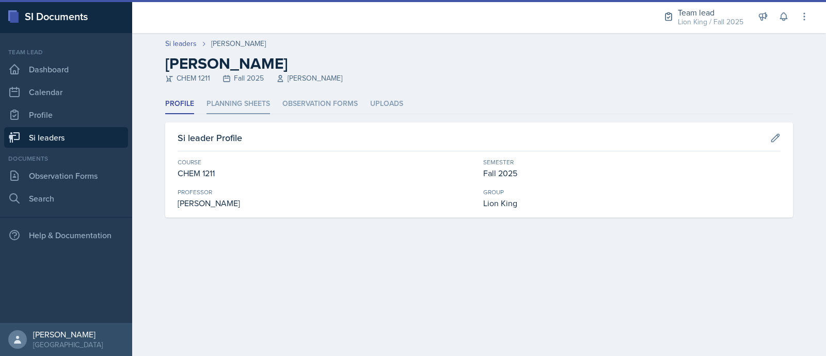
click at [236, 109] on li "Planning Sheets" at bounding box center [237, 104] width 63 height 20
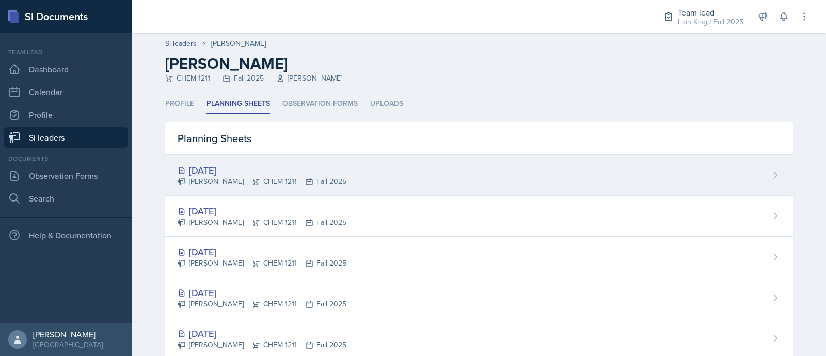
click at [236, 165] on div "[DATE]" at bounding box center [261, 170] width 169 height 14
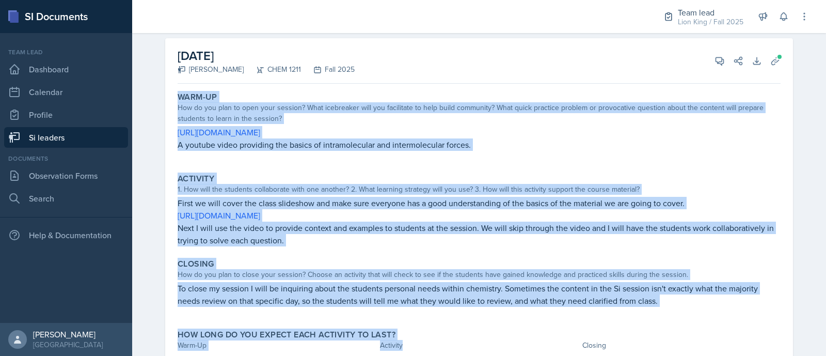
scroll to position [104, 0]
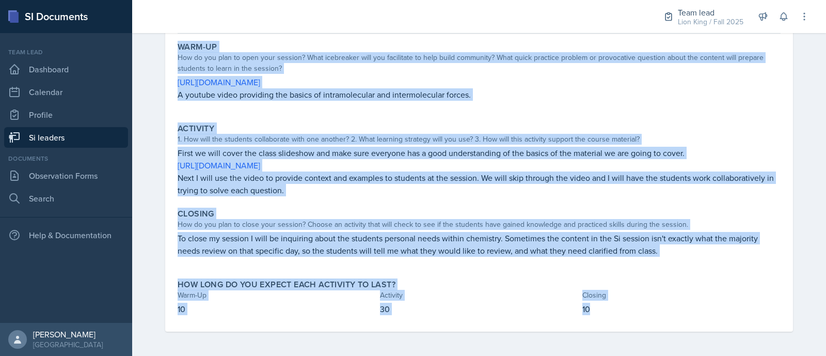
drag, startPoint x: 169, startPoint y: 154, endPoint x: 627, endPoint y: 319, distance: 487.0
click at [627, 319] on div "Warm-Up How do you plan to open your session? What icebreaker will you facilita…" at bounding box center [478, 185] width 603 height 294
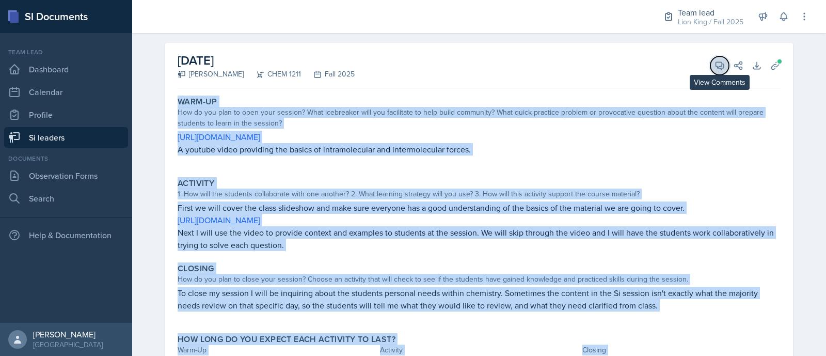
click at [714, 64] on icon at bounding box center [719, 65] width 10 height 10
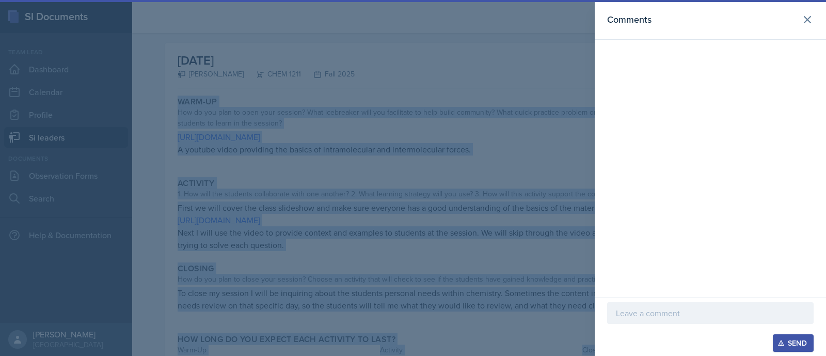
click at [671, 315] on p at bounding box center [710, 312] width 189 height 12
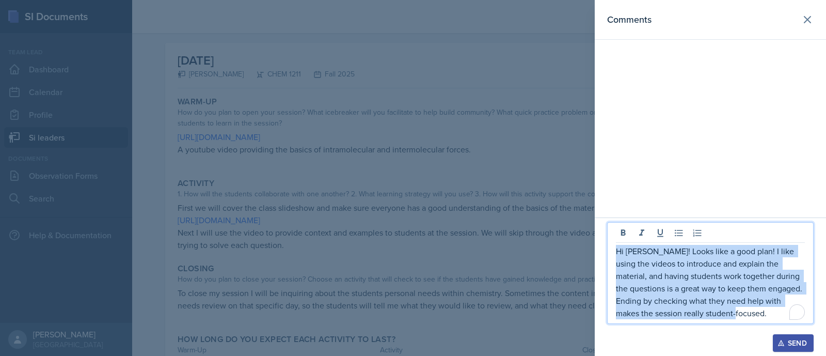
drag, startPoint x: 654, startPoint y: 281, endPoint x: 615, endPoint y: 250, distance: 50.0
click at [615, 250] on div "Hi [PERSON_NAME]! Looks like a good plan! I like using the videos to introduce …" at bounding box center [710, 273] width 206 height 102
click at [789, 342] on div "Send" at bounding box center [792, 342] width 27 height 8
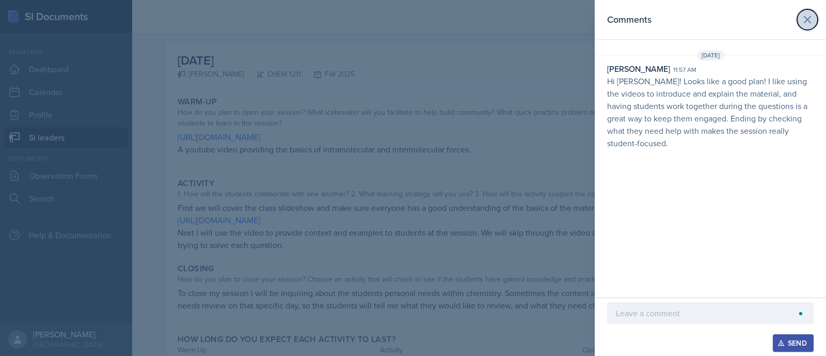
click at [810, 19] on icon at bounding box center [807, 19] width 12 height 12
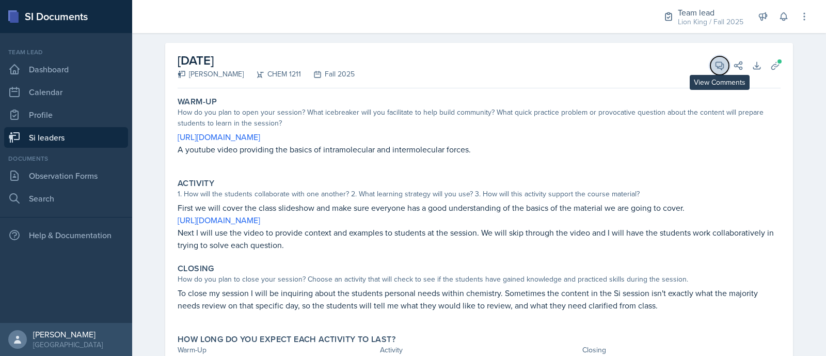
click at [720, 63] on button "View Comments" at bounding box center [719, 65] width 19 height 19
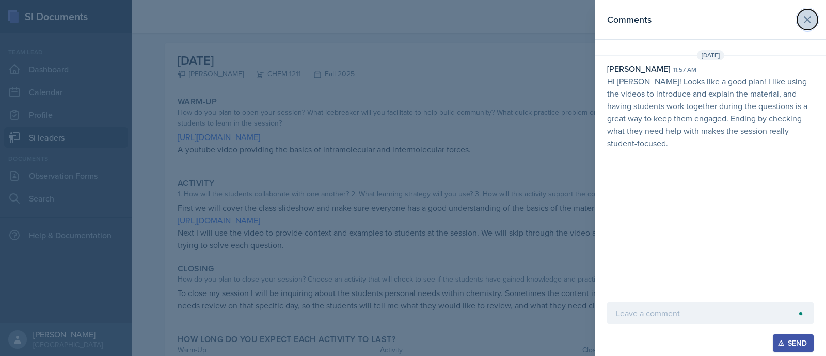
click at [809, 19] on icon at bounding box center [807, 19] width 12 height 12
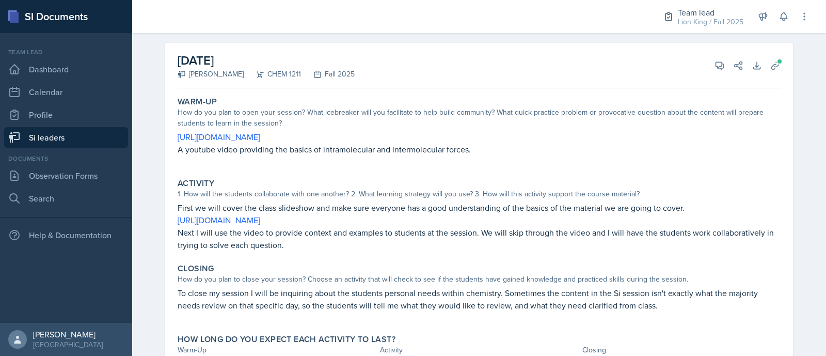
scroll to position [0, 0]
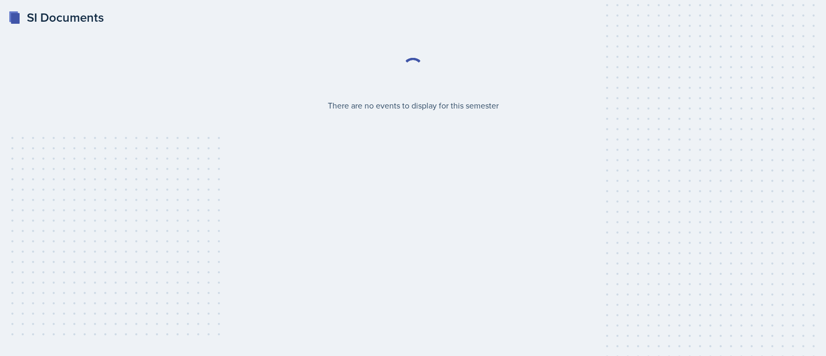
select select "2bed604d-1099-4043-b1bc-2365e8740244"
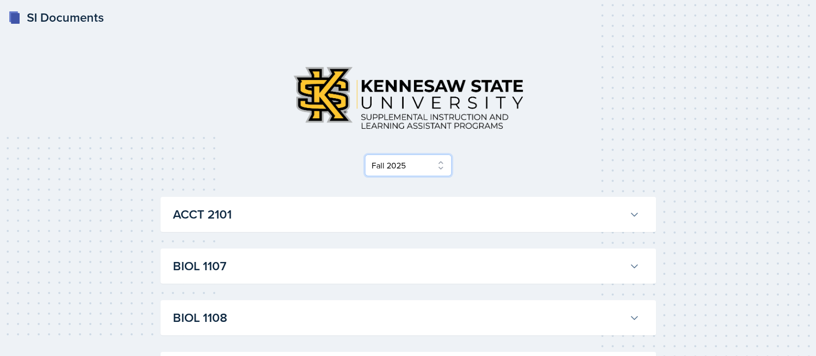
click at [442, 167] on select "Select Semester Fall 2025 Summer 2025 Spring 2025 Fall 2024 Summer 2024 Spring …" at bounding box center [408, 165] width 87 height 22
click at [640, 128] on div at bounding box center [407, 98] width 495 height 80
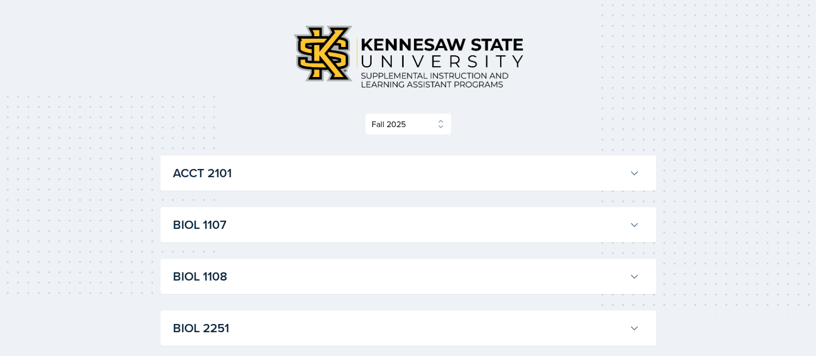
scroll to position [77, 0]
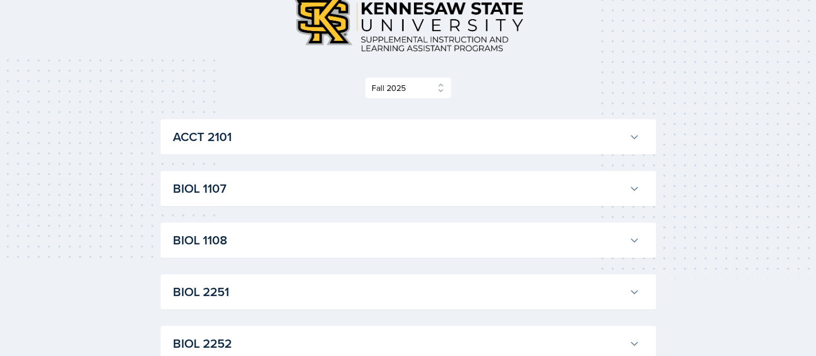
click at [620, 287] on h3 "BIOL 2251" at bounding box center [399, 291] width 452 height 19
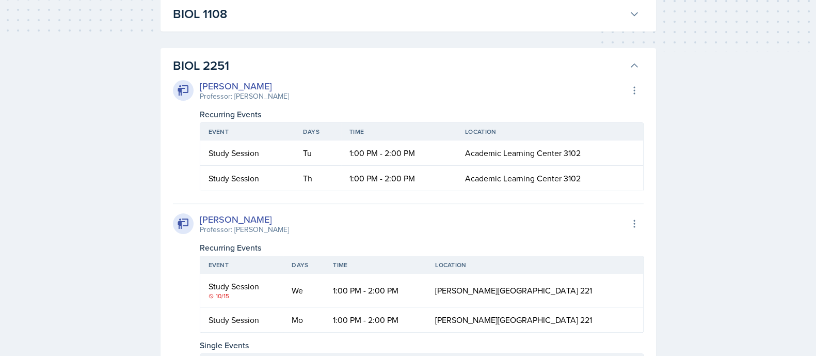
scroll to position [322, 0]
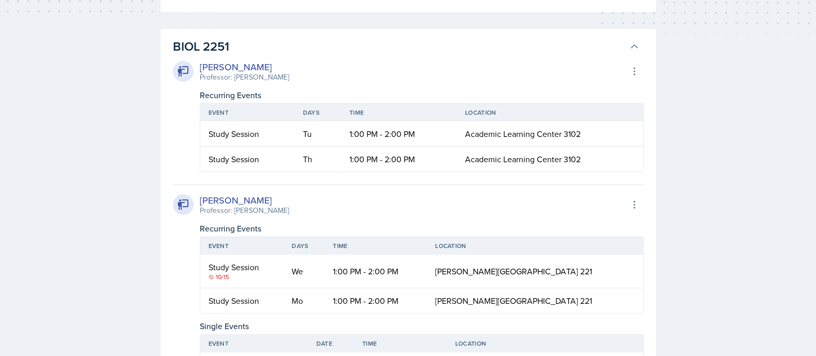
click at [549, 223] on div "Recurring Events" at bounding box center [422, 228] width 444 height 12
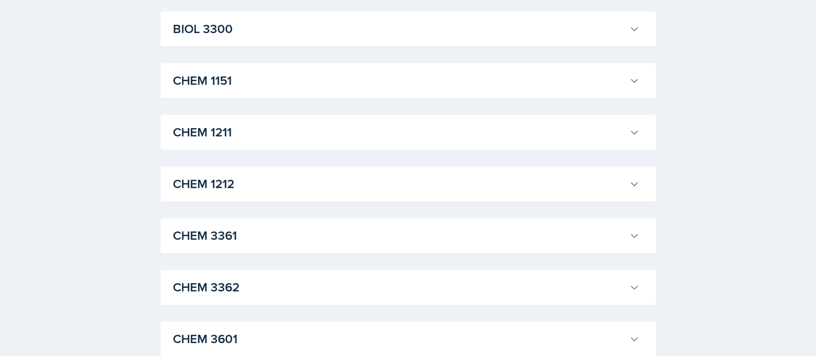
scroll to position [1607, 0]
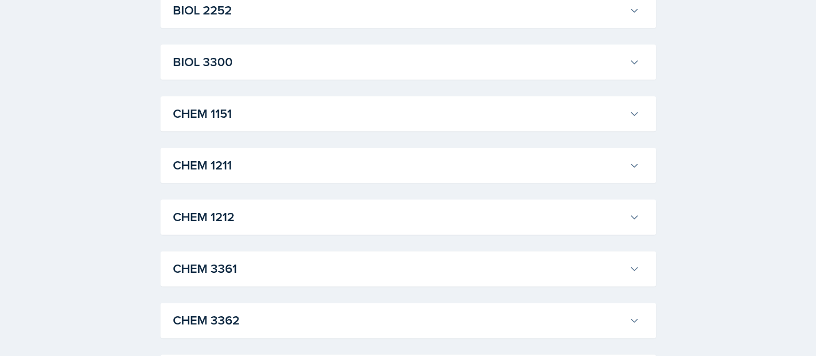
click at [640, 22] on button "BIOL 2252" at bounding box center [406, 10] width 471 height 23
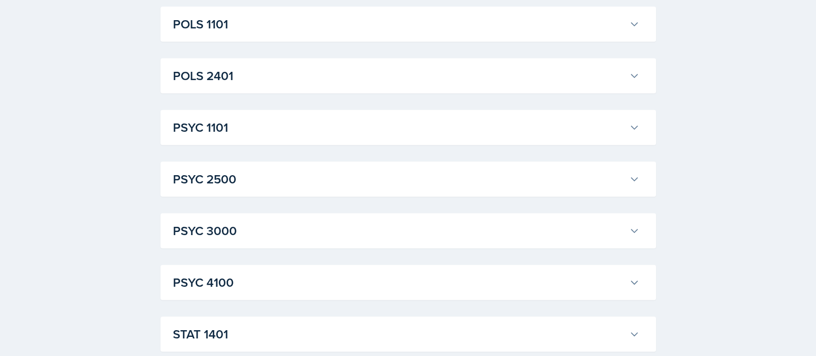
scroll to position [3169, 0]
